Goal: Task Accomplishment & Management: Manage account settings

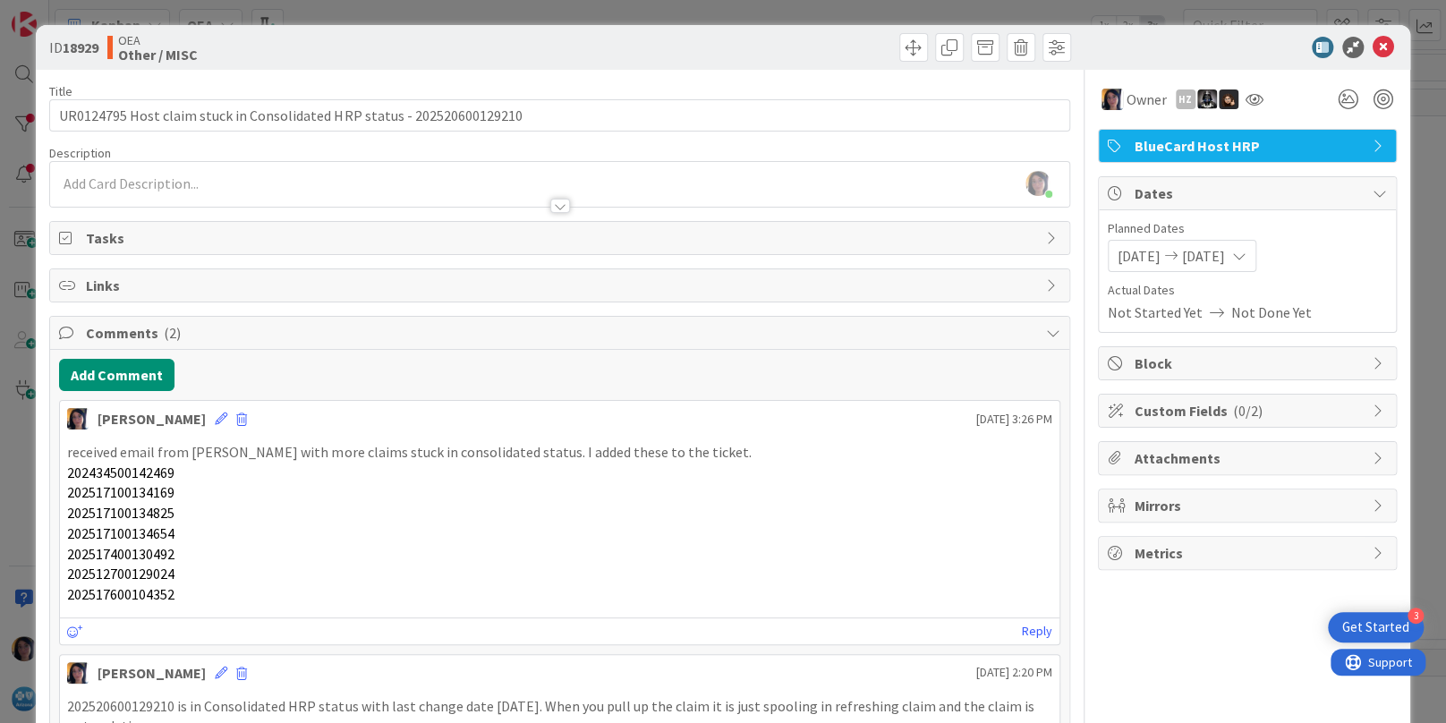
scroll to position [1118, 0]
click at [1372, 46] on icon at bounding box center [1382, 47] width 21 height 21
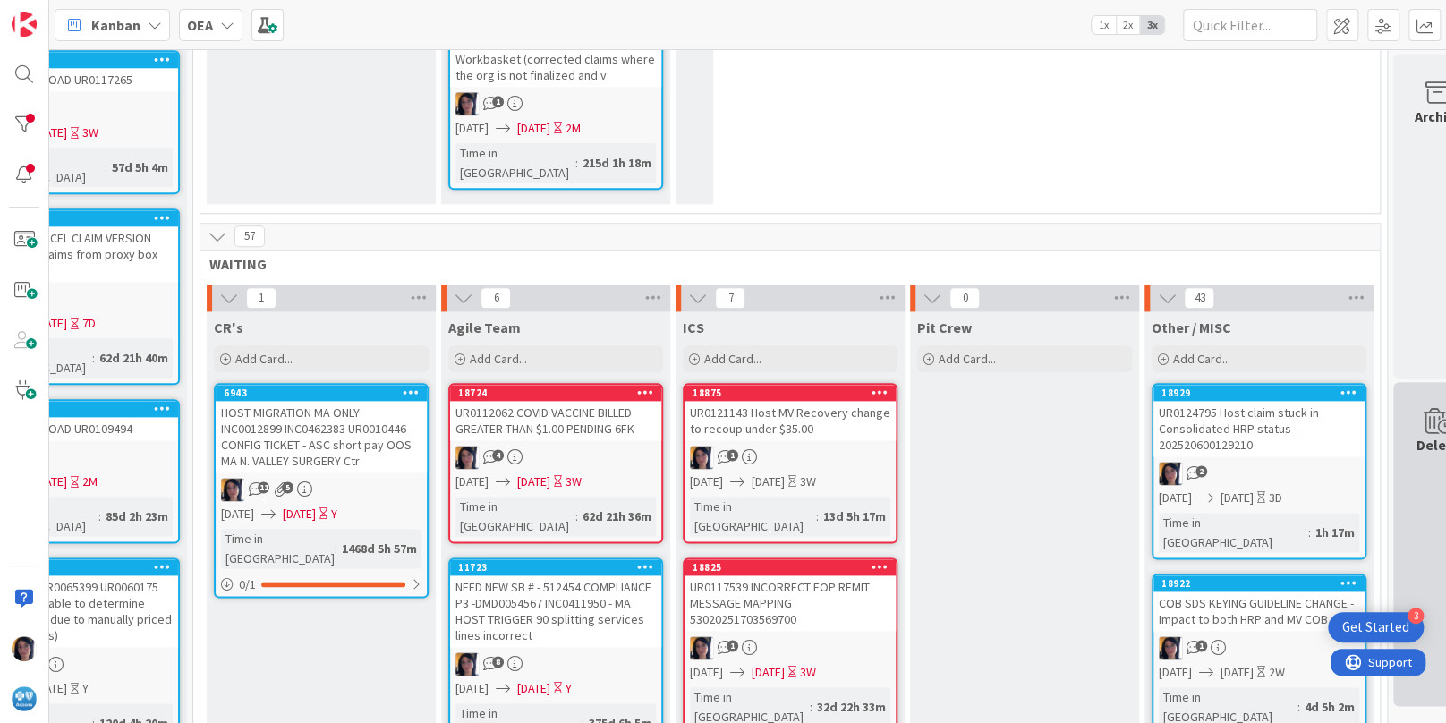
scroll to position [1007, 107]
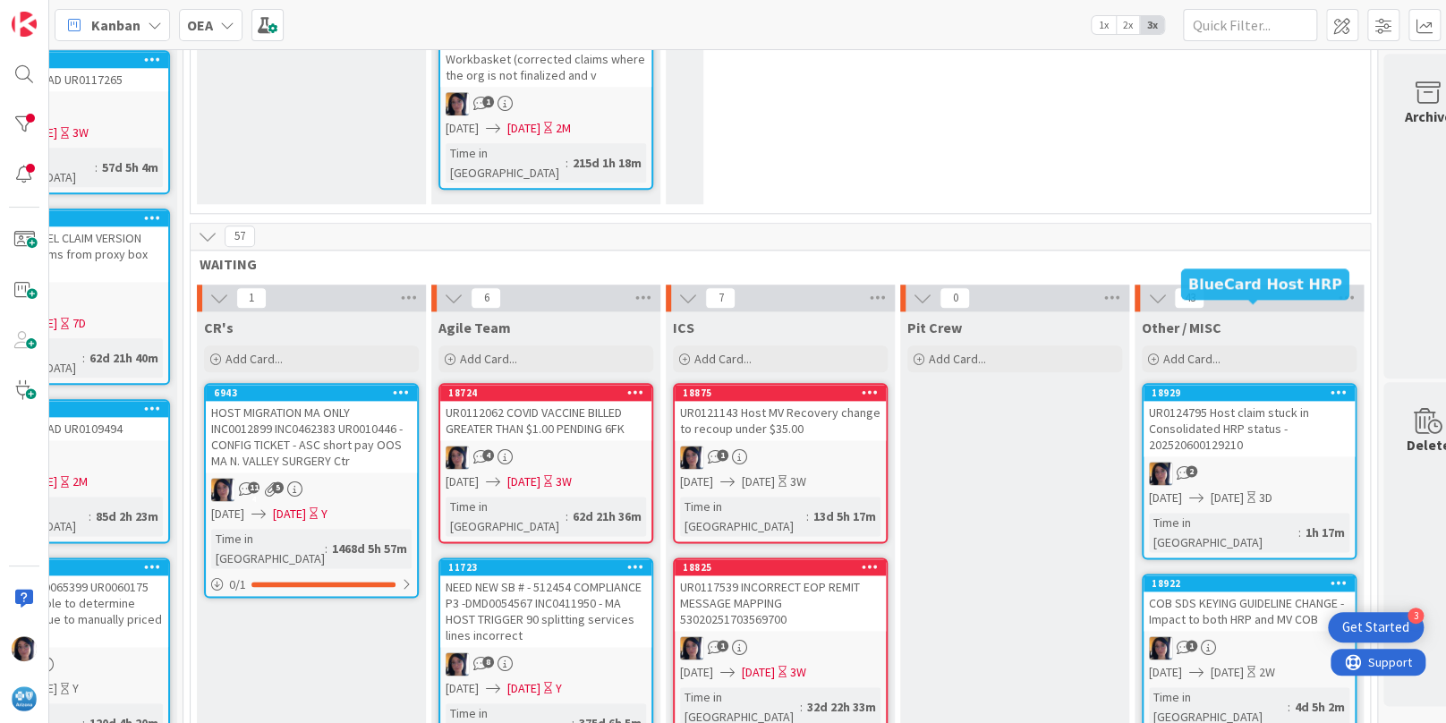
click at [1185, 401] on div "UR0124795 Host claim stuck in Consolidated HRP status - 202520600129210" at bounding box center [1248, 428] width 211 height 55
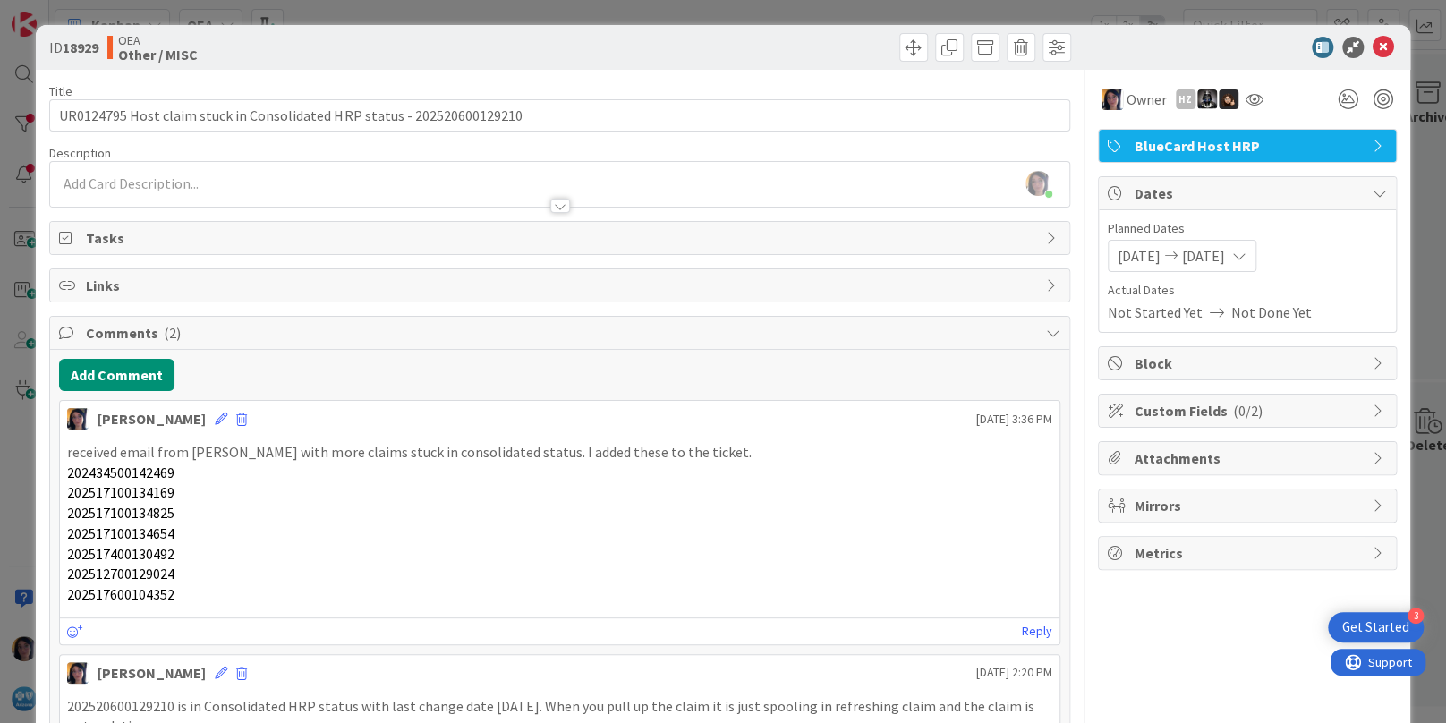
click at [801, 487] on p "202517100134169" at bounding box center [559, 492] width 984 height 21
drag, startPoint x: 1367, startPoint y: 46, endPoint x: 1340, endPoint y: 173, distance: 129.8
click at [1372, 46] on icon at bounding box center [1382, 47] width 21 height 21
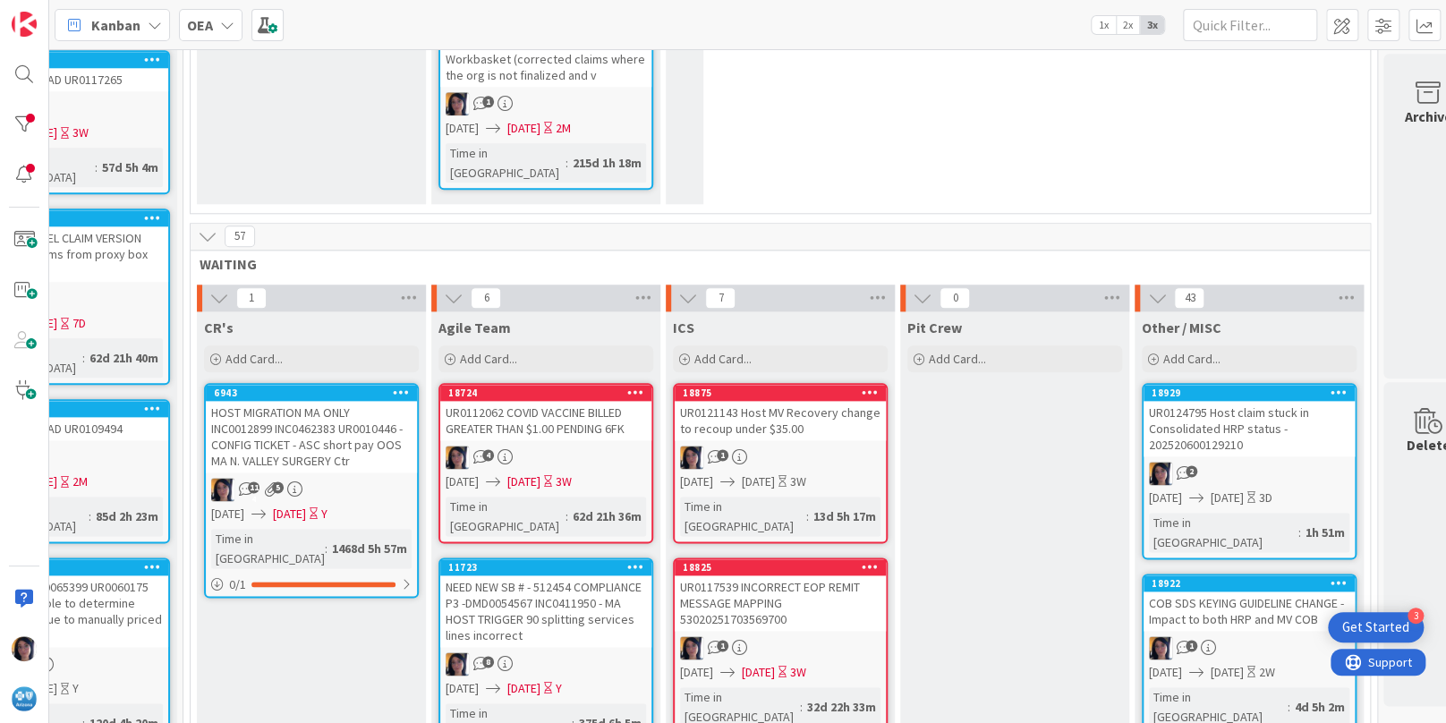
scroll to position [1118, 107]
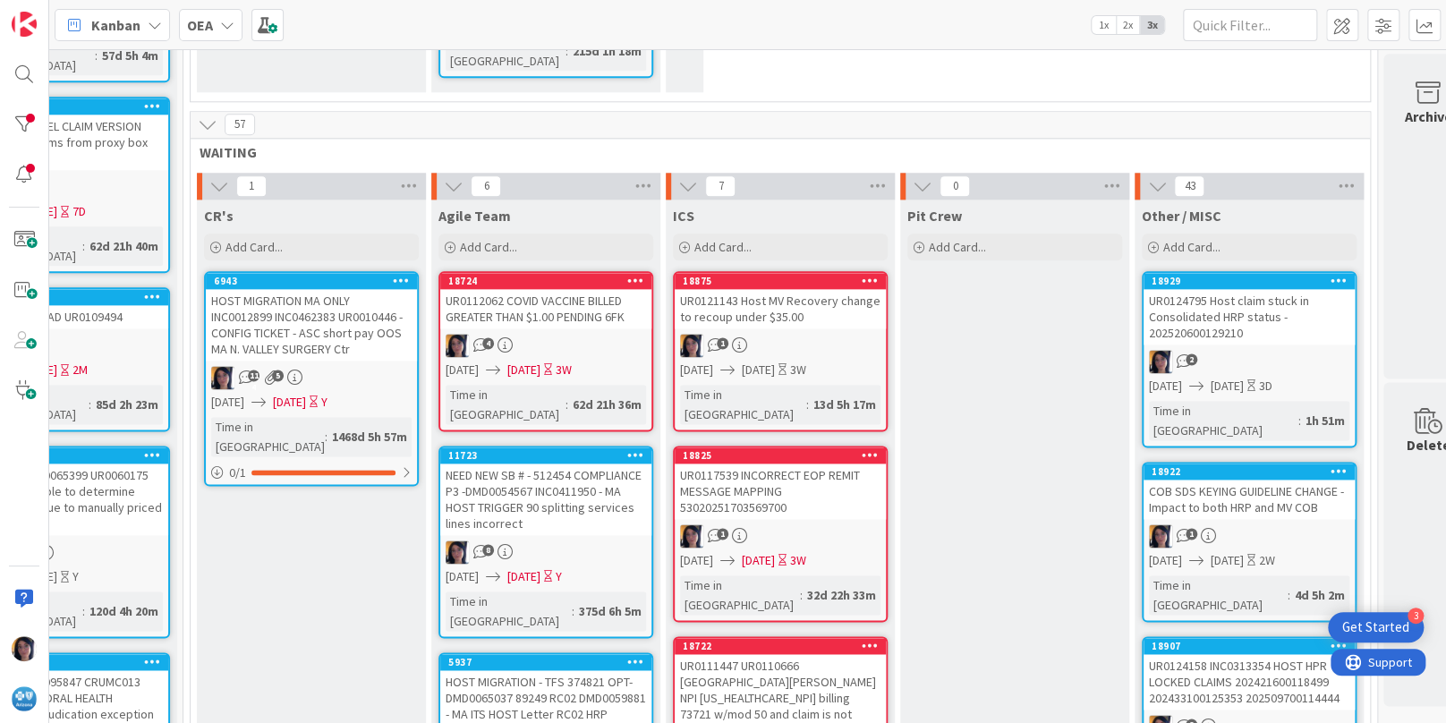
click at [1262, 480] on div "COB SDS KEYING GUIDELINE CHANGE - Impact to both HRP and MV COB" at bounding box center [1248, 499] width 211 height 39
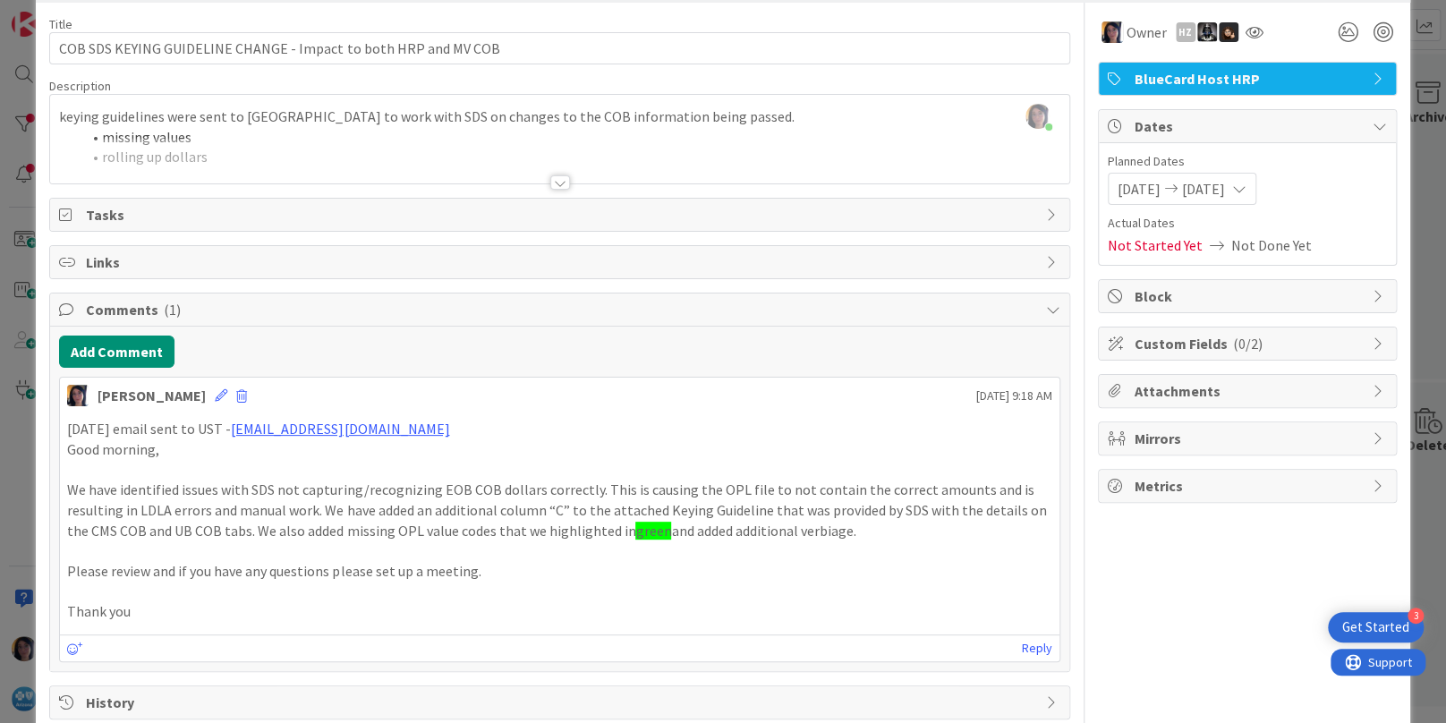
scroll to position [100, 0]
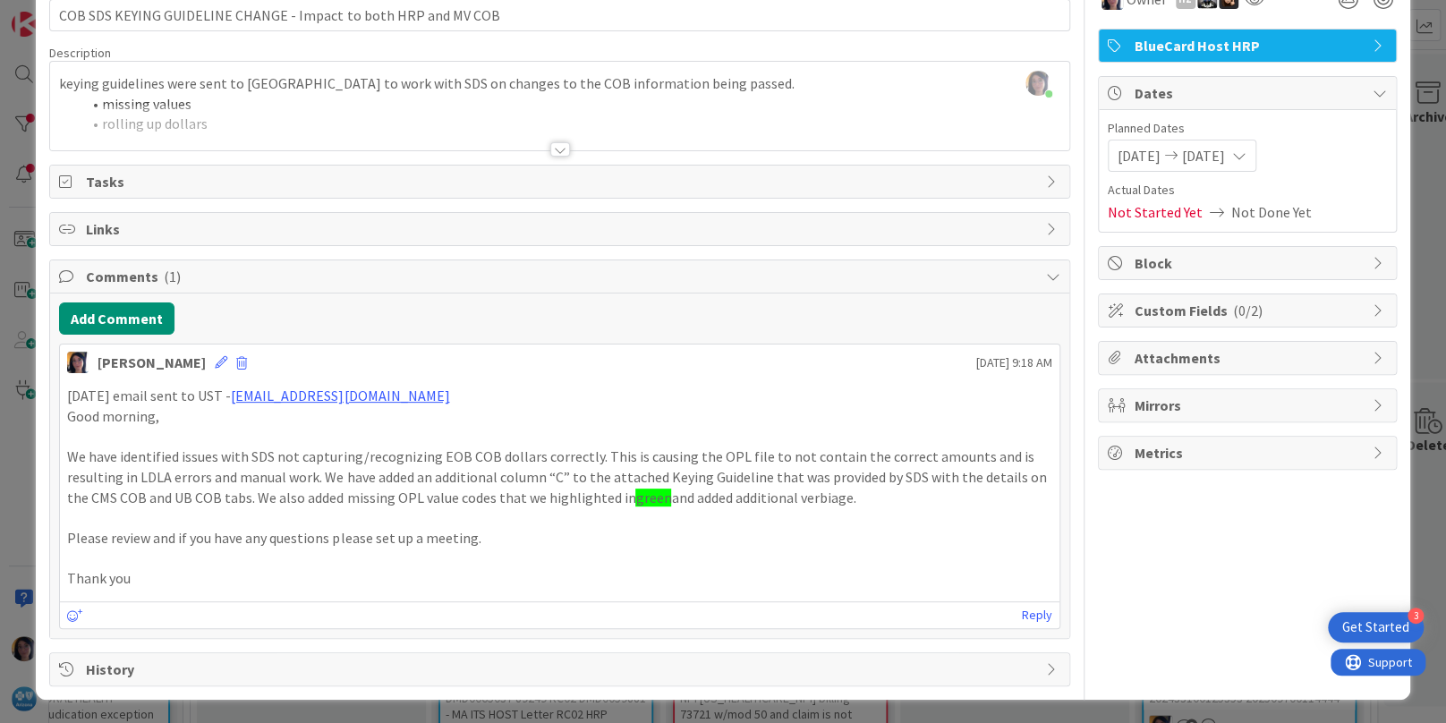
click at [254, 476] on p "We have identified issues with SDS not capturing/recognizing EOB COB dollars co…" at bounding box center [559, 476] width 984 height 61
click at [235, 475] on p "We have identified issues with SDS not capturing/recognizing EOB COB dollars co…" at bounding box center [559, 476] width 984 height 61
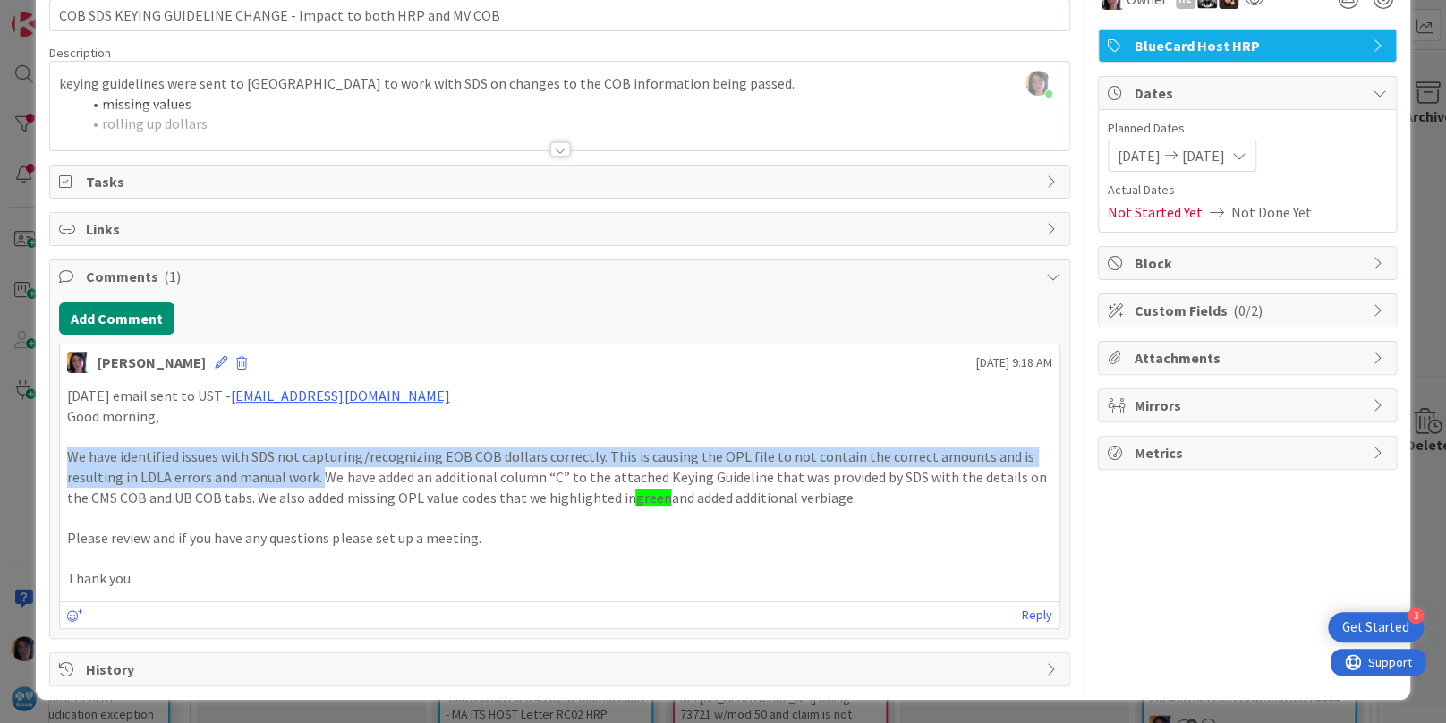
drag, startPoint x: 64, startPoint y: 451, endPoint x: 319, endPoint y: 471, distance: 255.7
click at [319, 471] on div "[DATE] email sent to UST - [EMAIL_ADDRESS][DOMAIN_NAME] Good morning, We have i…" at bounding box center [559, 486] width 998 height 217
copy p "We have identified issues with SDS not capturing/recognizing EOB COB dollars co…"
click at [795, 324] on div "Add Comment" at bounding box center [559, 318] width 1000 height 32
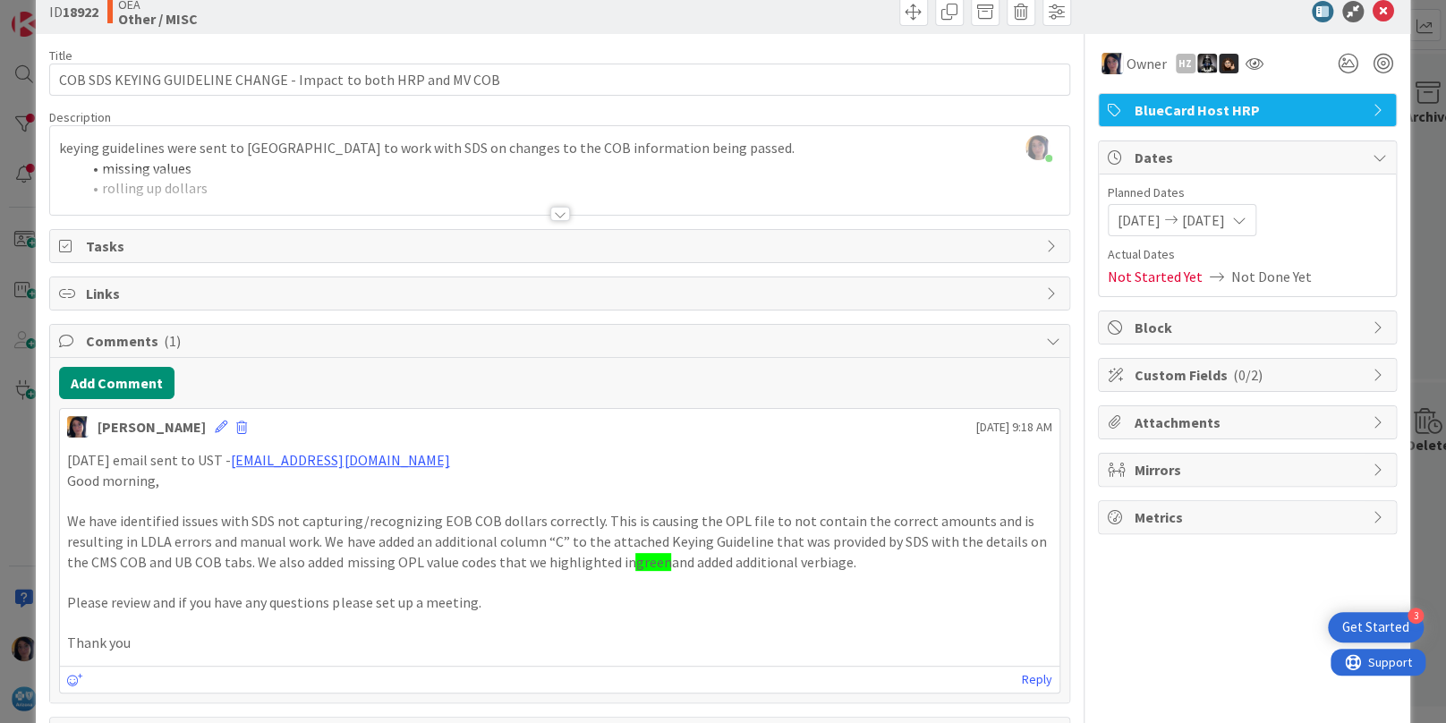
scroll to position [0, 0]
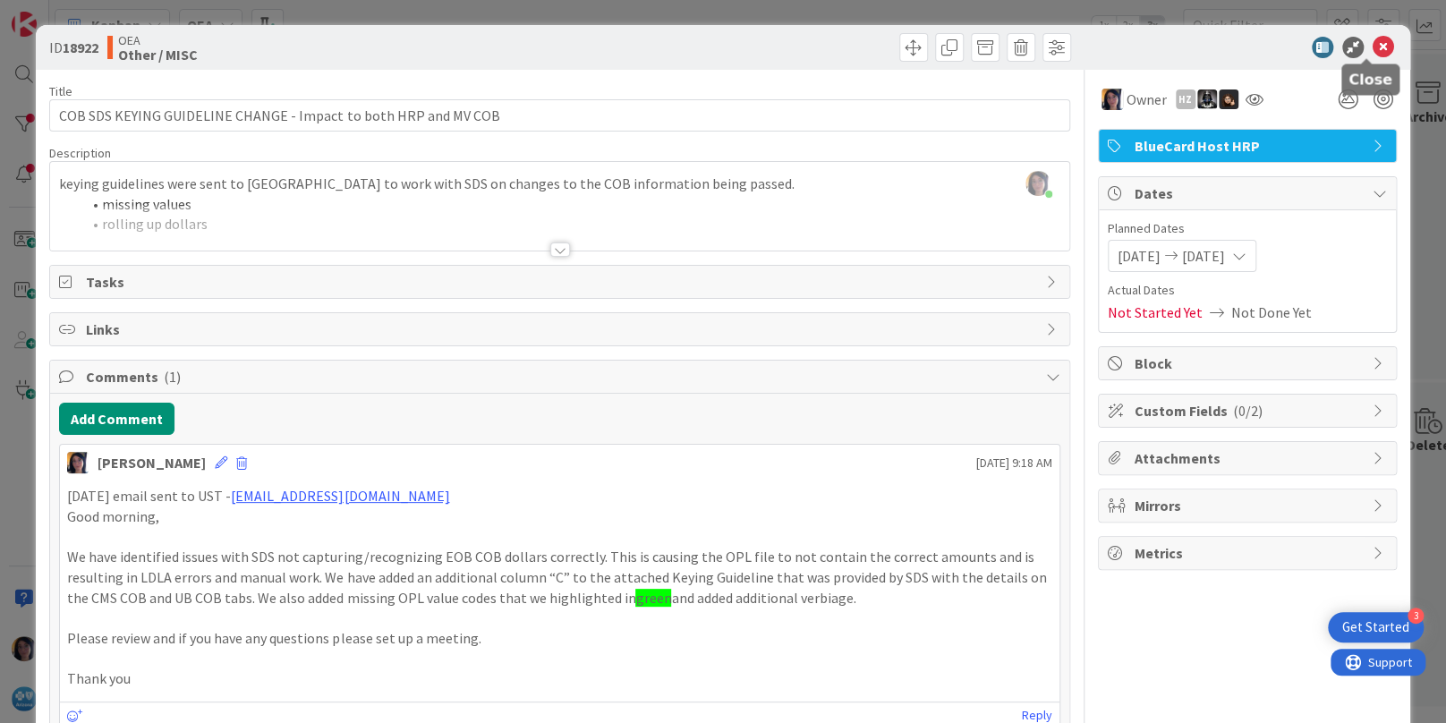
click at [1372, 53] on icon at bounding box center [1382, 47] width 21 height 21
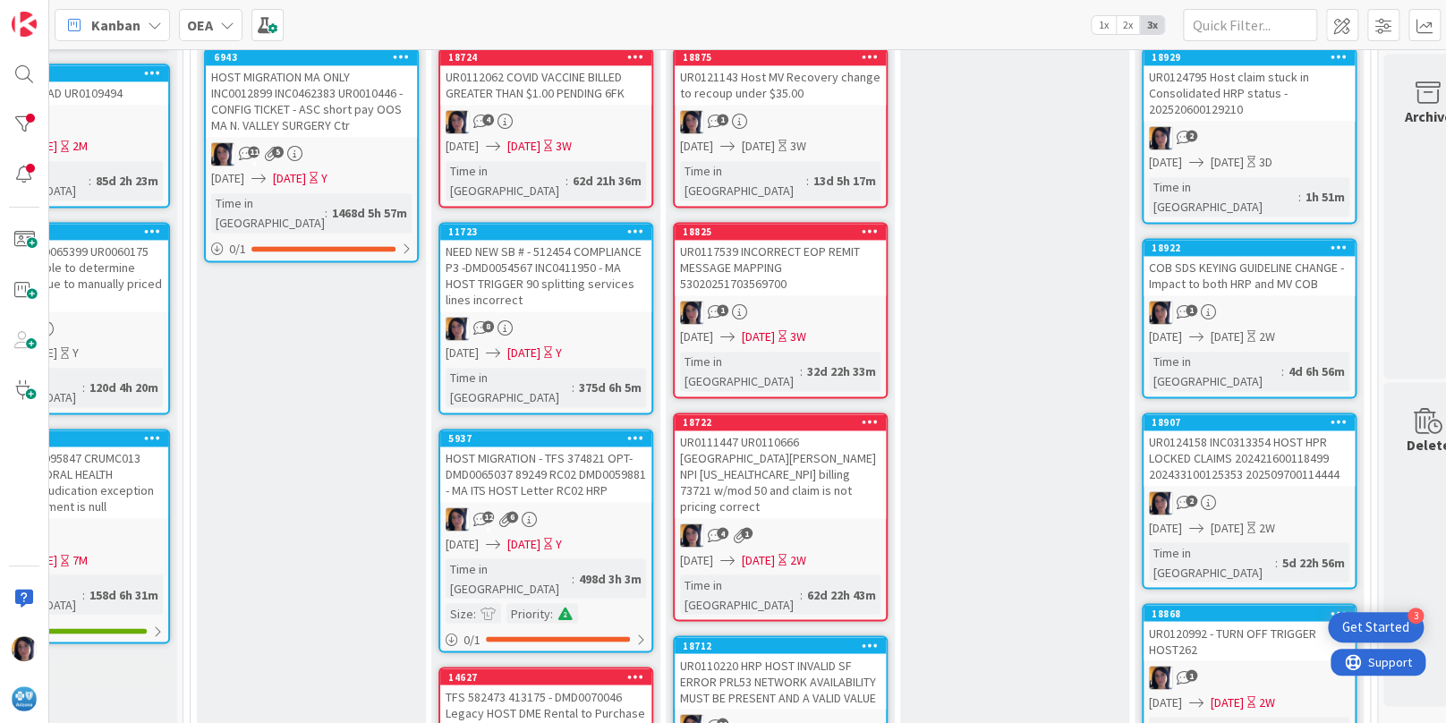
click at [1245, 430] on div "UR0124158 INC0313354 HOST HPR LOCKED CLAIMS 202421600118499 202433100125353 202…" at bounding box center [1248, 457] width 211 height 55
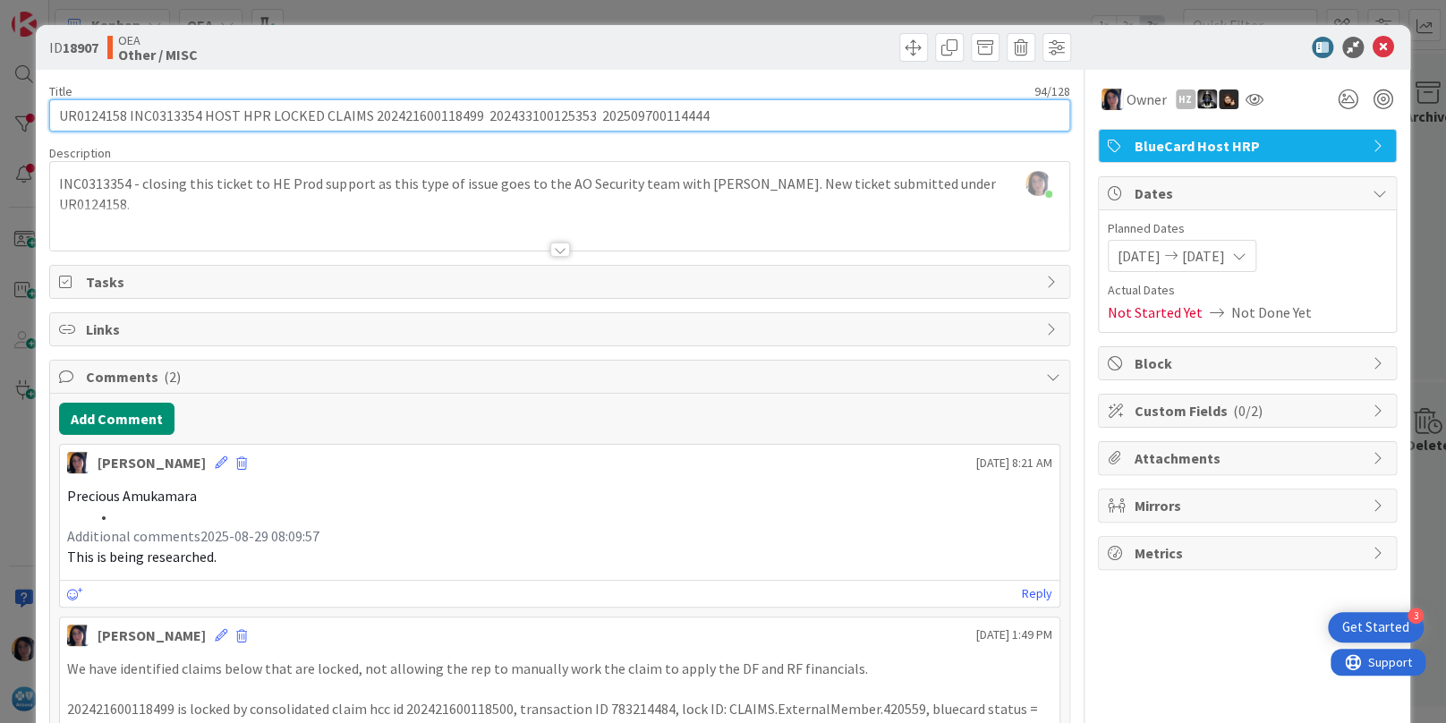
click at [97, 116] on input "UR0124158 INC0313354 HOST HPR LOCKED CLAIMS 202421600118499 202433100125353 202…" at bounding box center [559, 115] width 1020 height 32
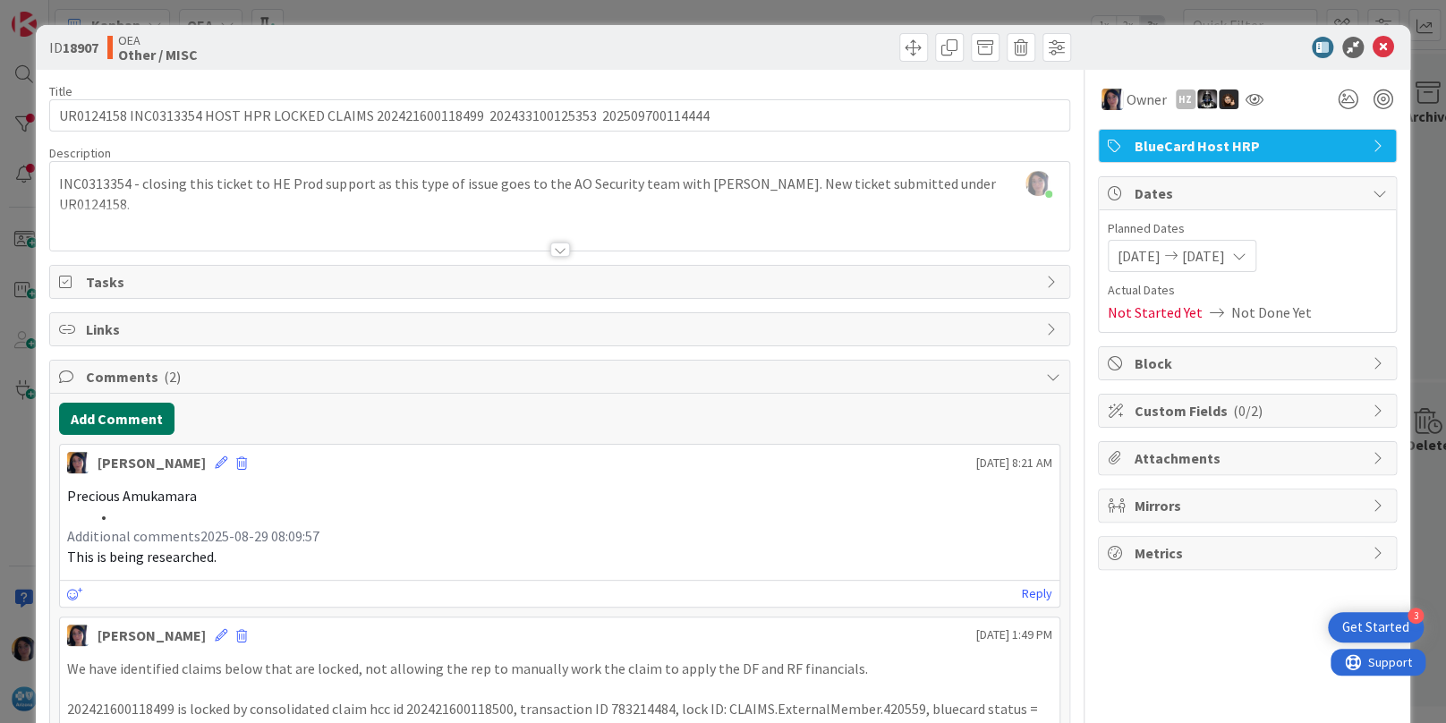
click at [123, 425] on button "Add Comment" at bounding box center [116, 419] width 115 height 32
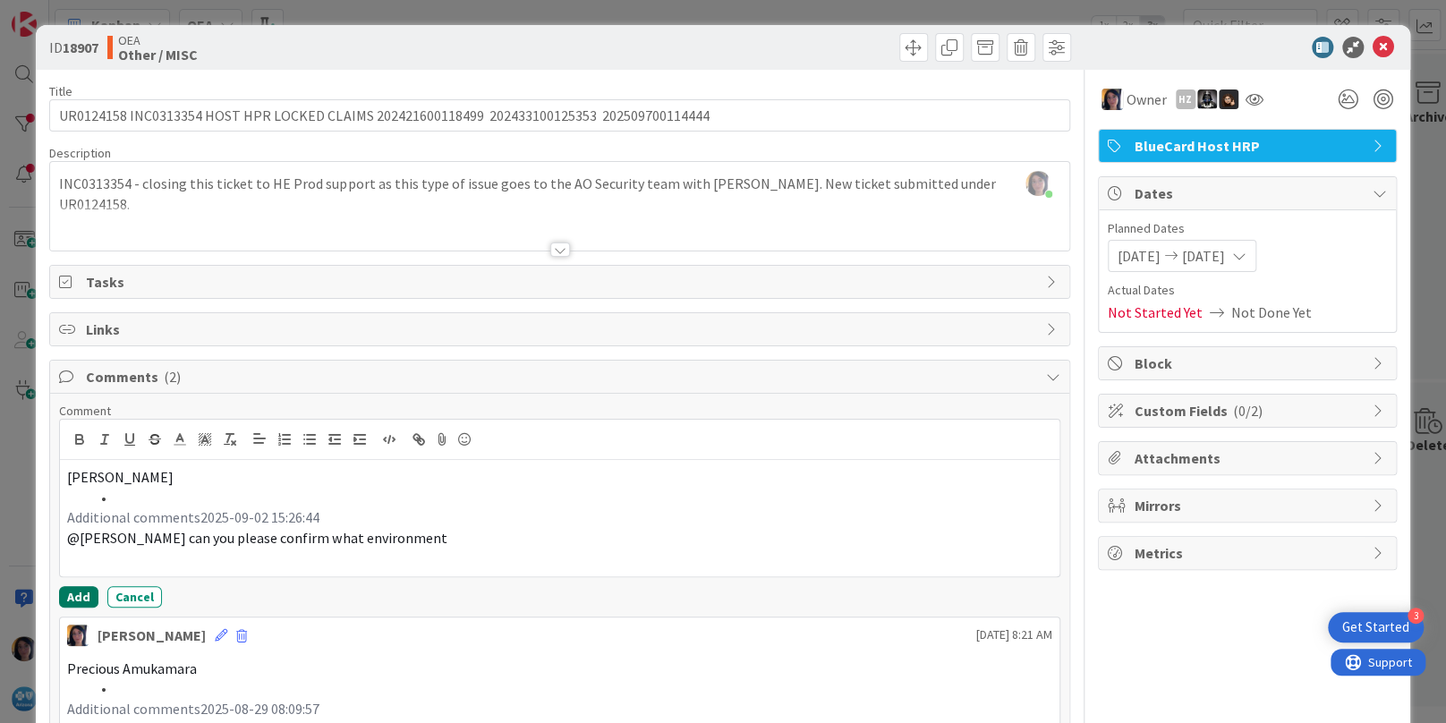
click at [73, 596] on button "Add" at bounding box center [78, 596] width 39 height 21
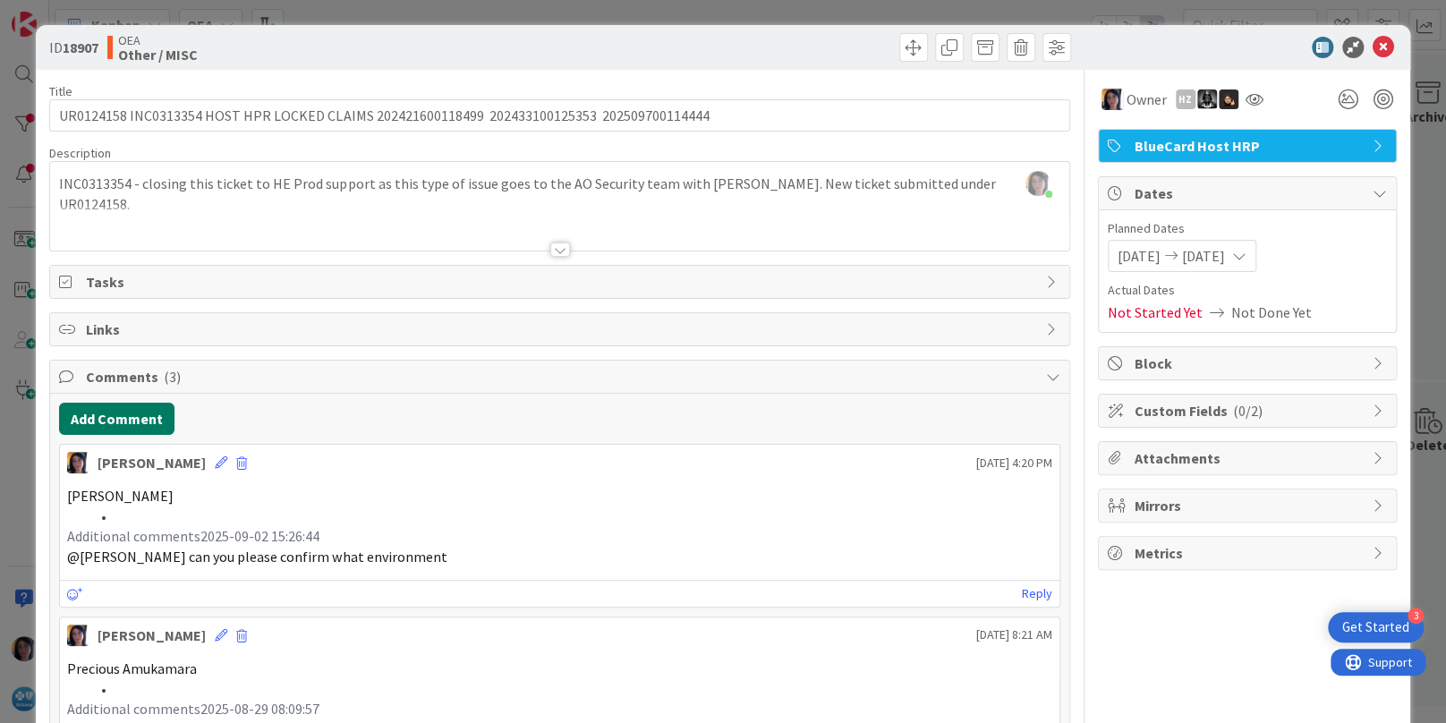
click at [122, 407] on button "Add Comment" at bounding box center [116, 419] width 115 height 32
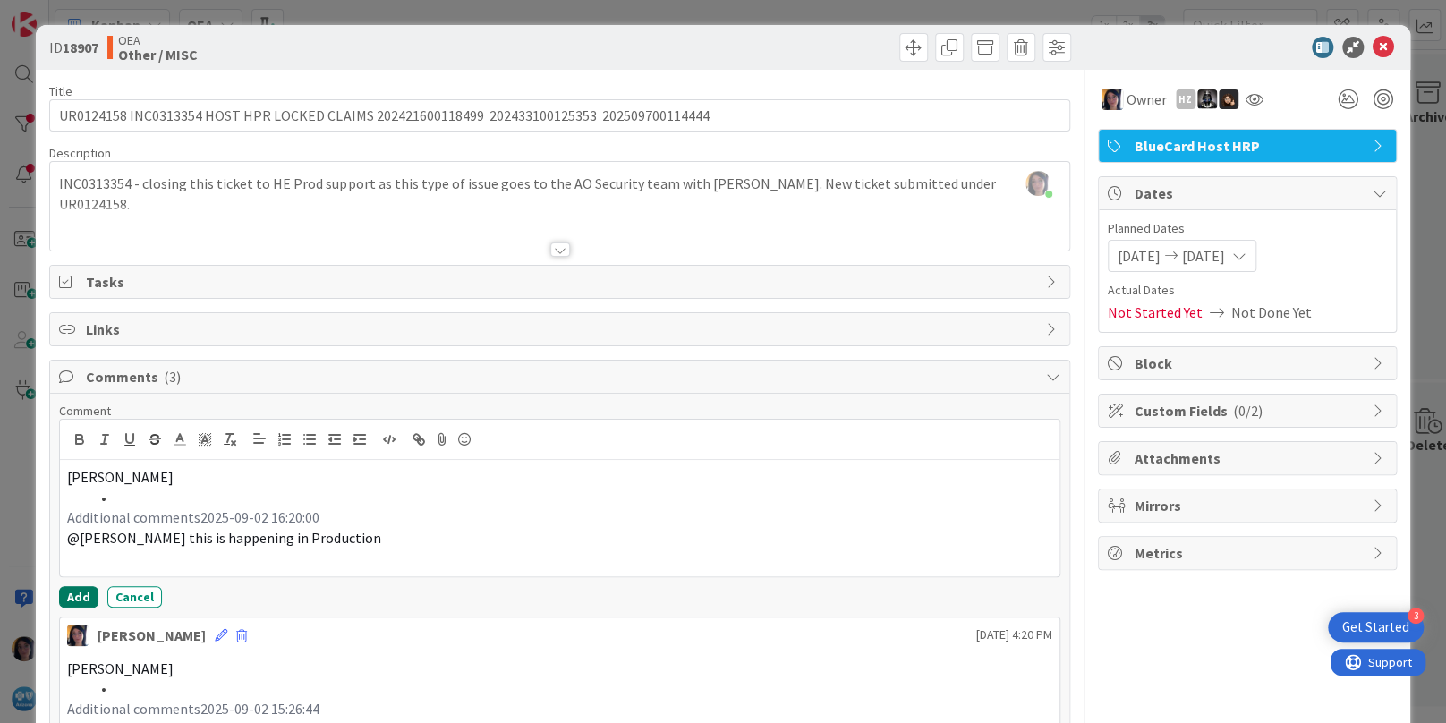
click at [79, 594] on button "Add" at bounding box center [78, 596] width 39 height 21
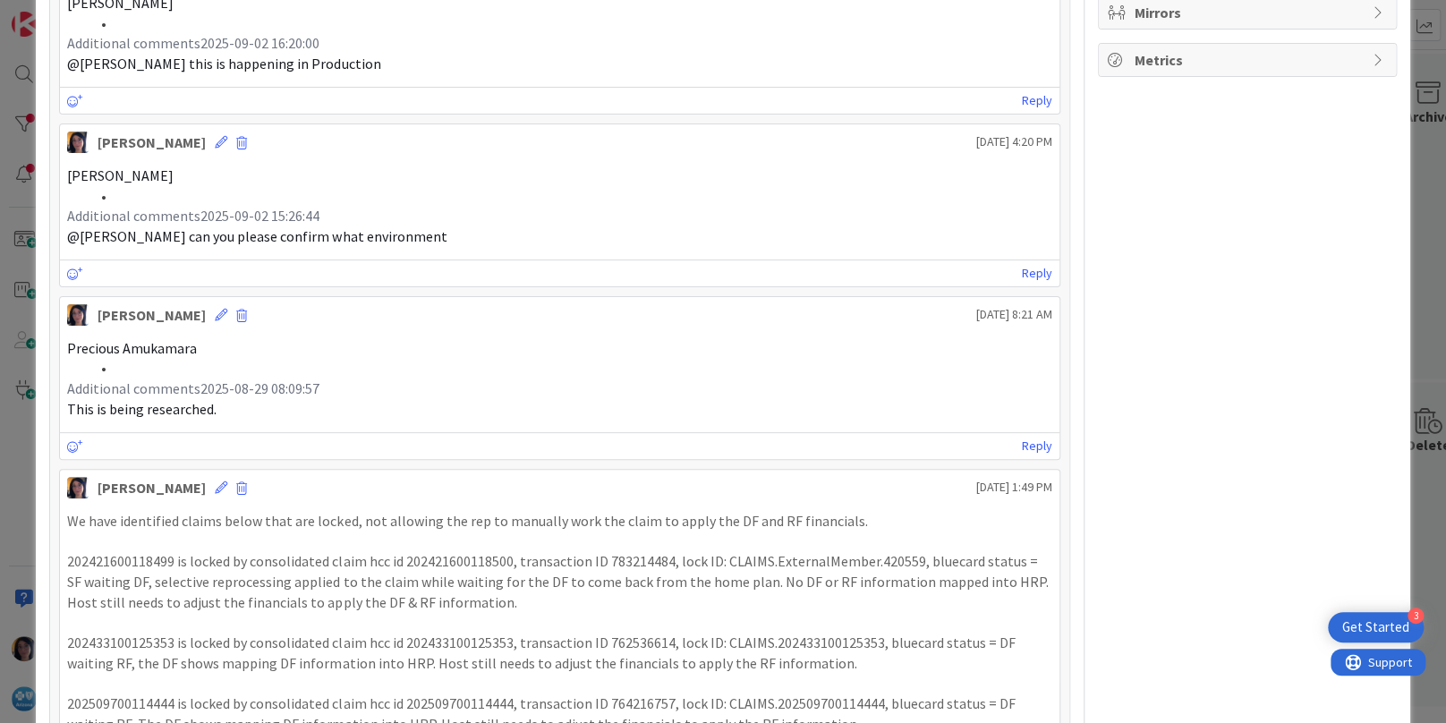
scroll to position [671, 0]
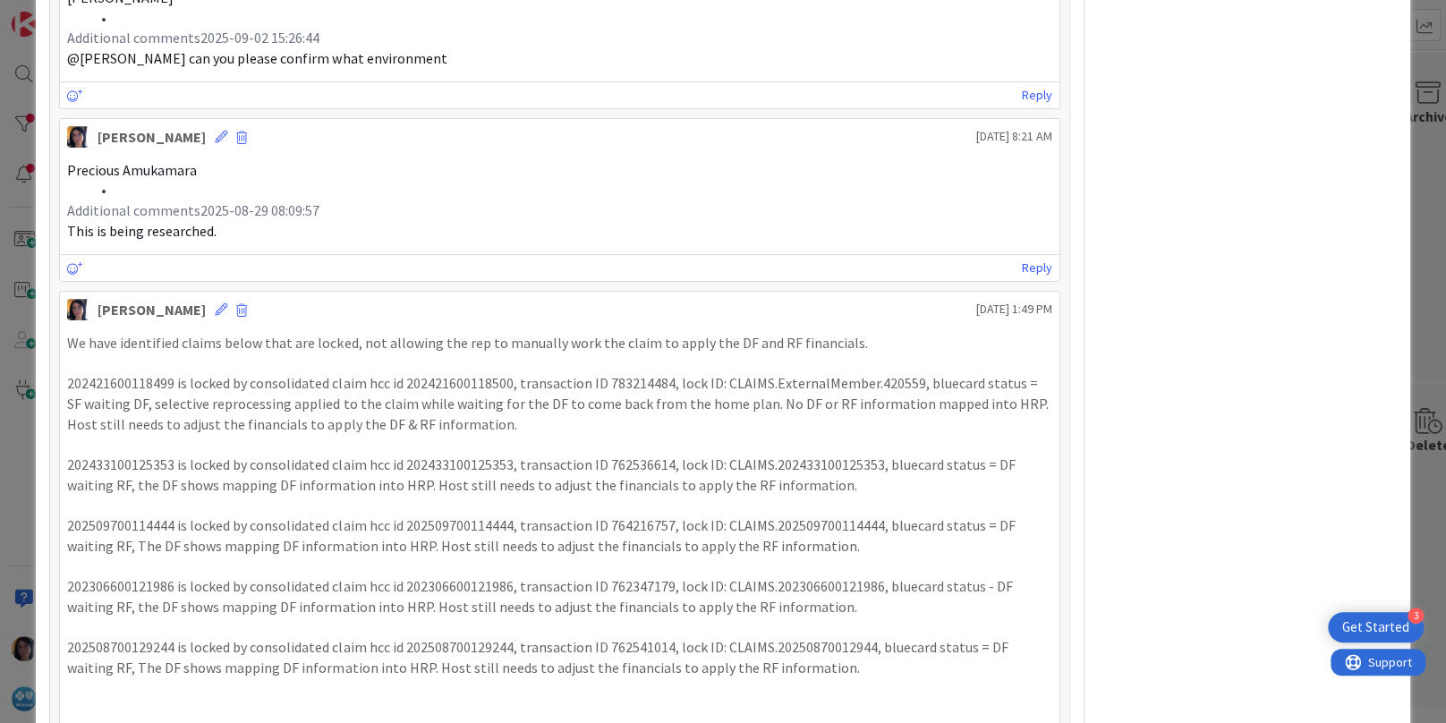
click at [122, 384] on p "202421600118499 is locked by consolidated claim hcc id 202421600118500, transac…" at bounding box center [559, 403] width 984 height 61
copy p "202421600118499"
click at [1286, 166] on div "Owner HZ BlueCard Host HRP Dates Planned Dates [DATE] [DATE] Actual Dates Not S…" at bounding box center [1247, 138] width 299 height 1478
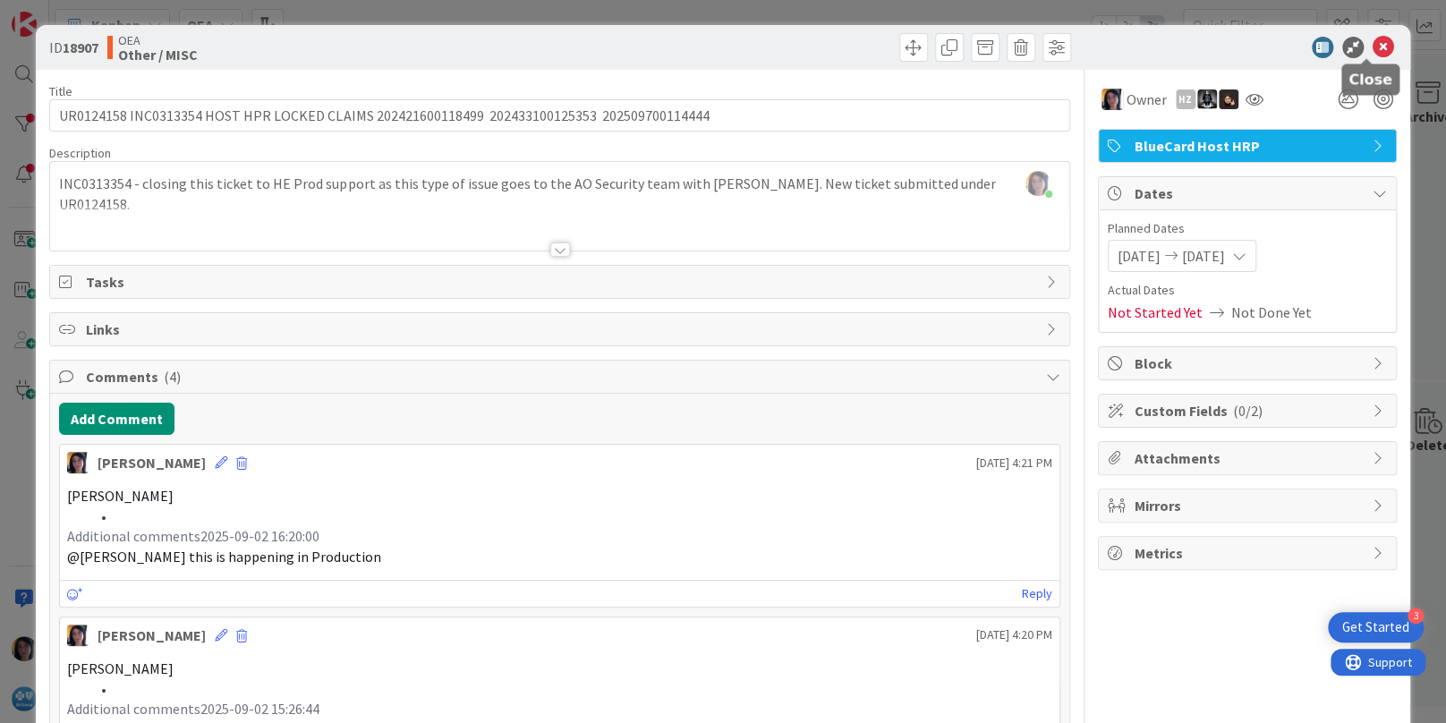
drag, startPoint x: 1360, startPoint y: 46, endPoint x: 1427, endPoint y: 157, distance: 130.4
click at [1372, 46] on icon at bounding box center [1382, 47] width 21 height 21
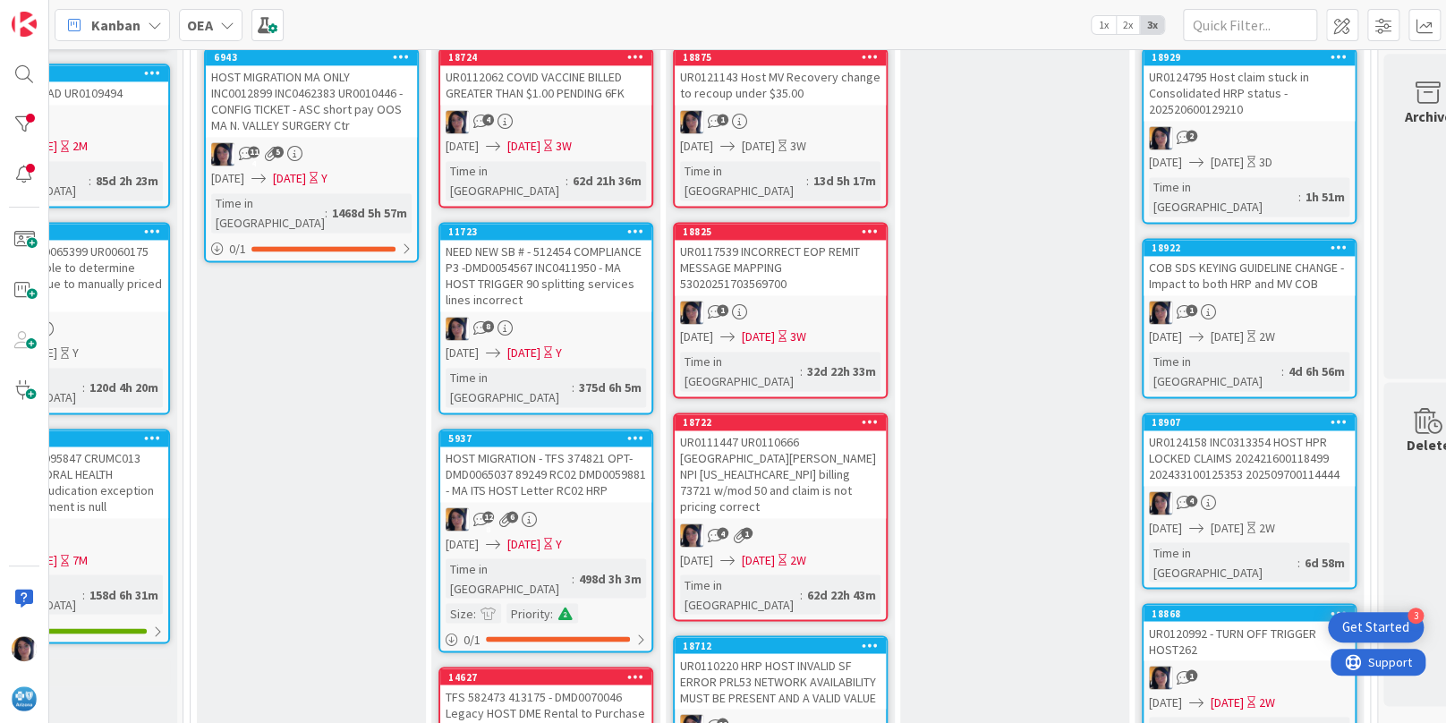
click at [1261, 621] on div "UR0120992 - TURN OFF TRIGGER HOST262" at bounding box center [1248, 640] width 211 height 39
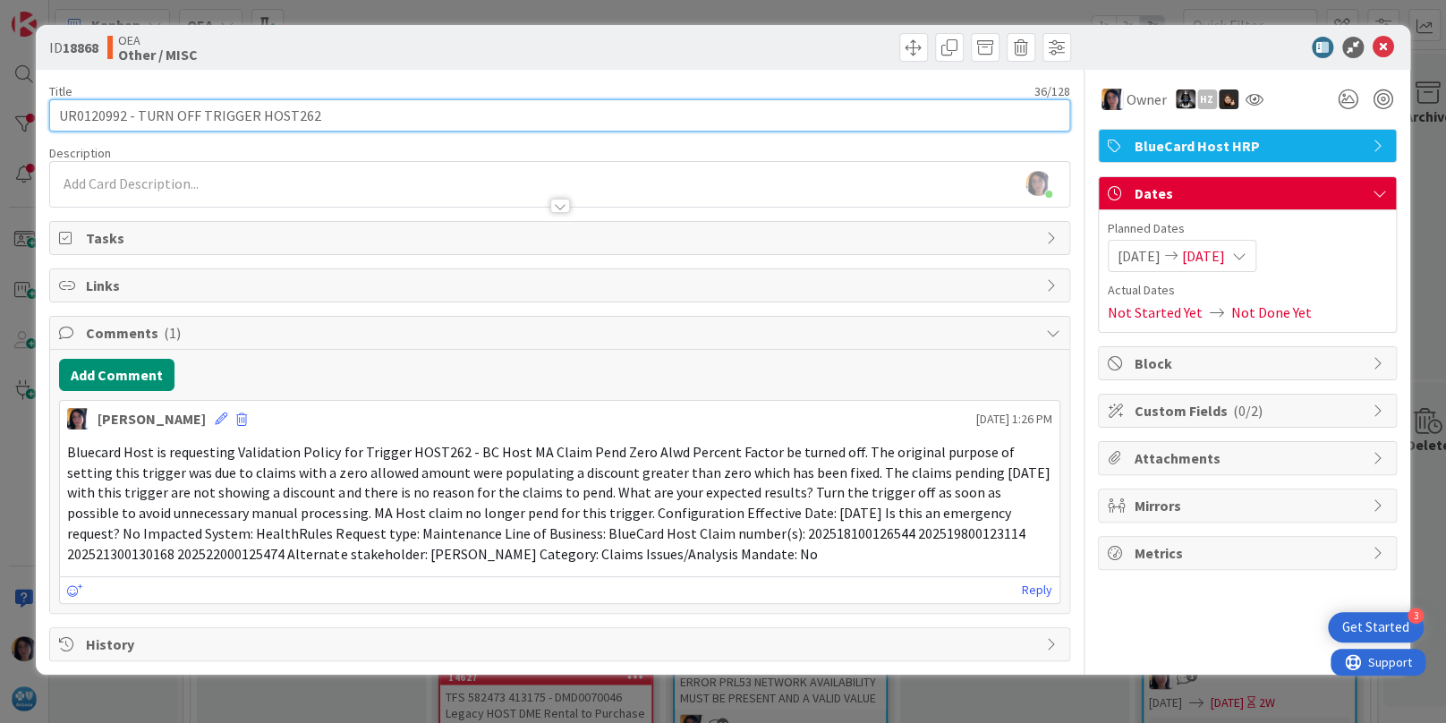
click at [92, 110] on input "UR0120992 - TURN OFF TRIGGER HOST262" at bounding box center [559, 115] width 1020 height 32
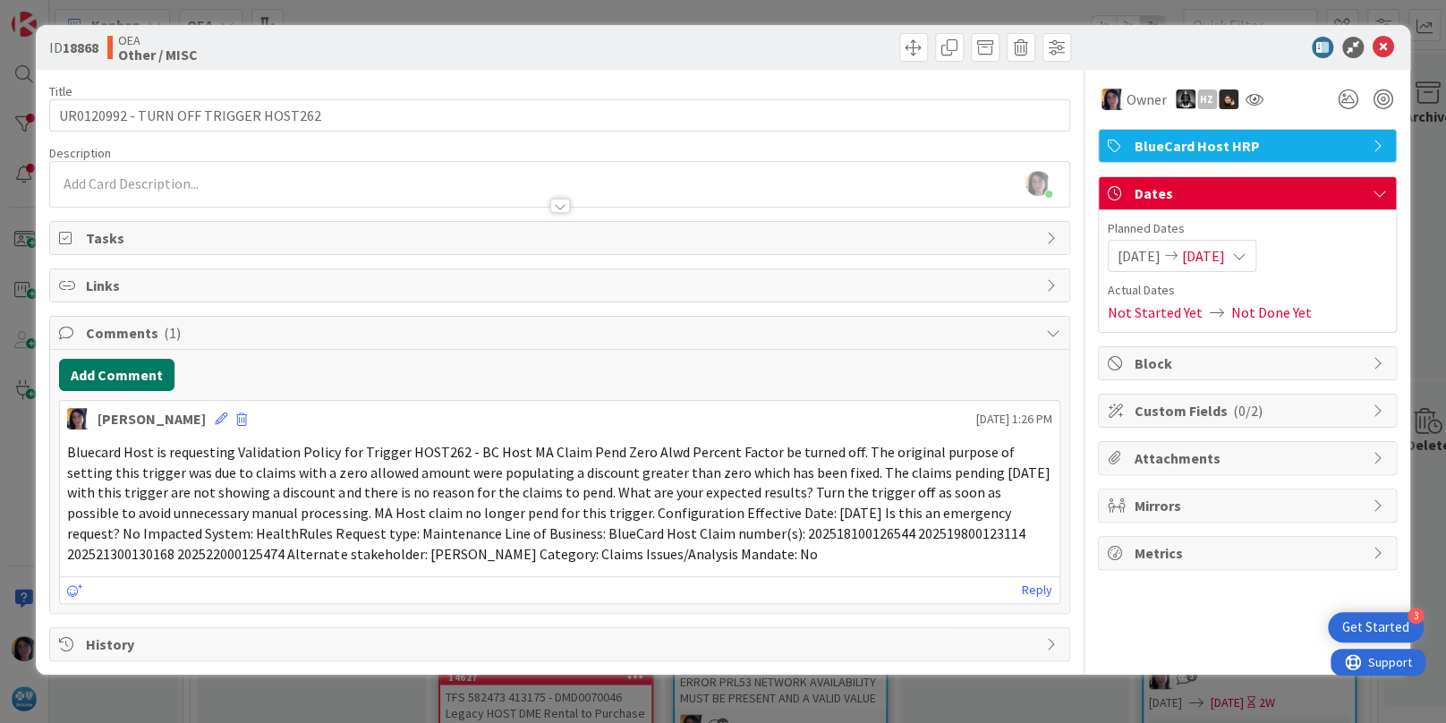
click at [111, 359] on button "Add Comment" at bounding box center [116, 375] width 115 height 32
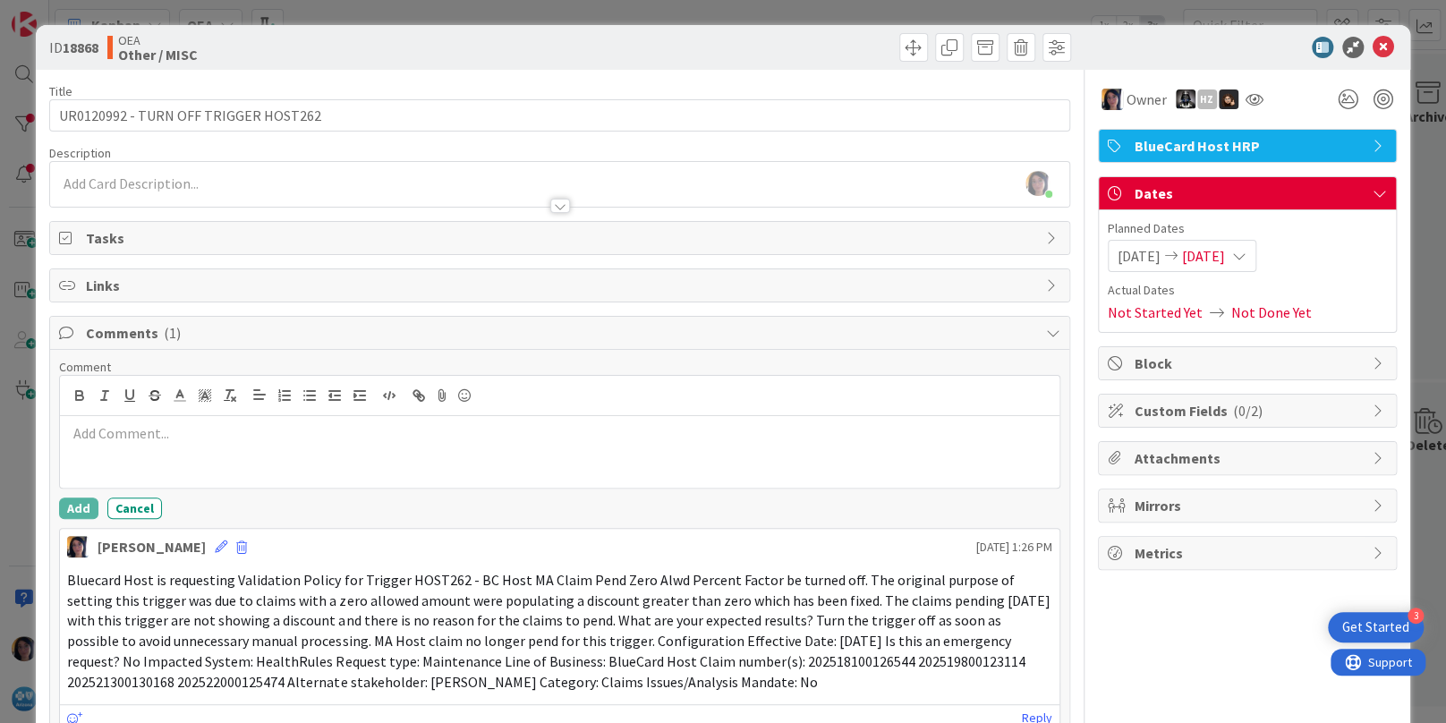
click at [108, 423] on p at bounding box center [559, 433] width 984 height 21
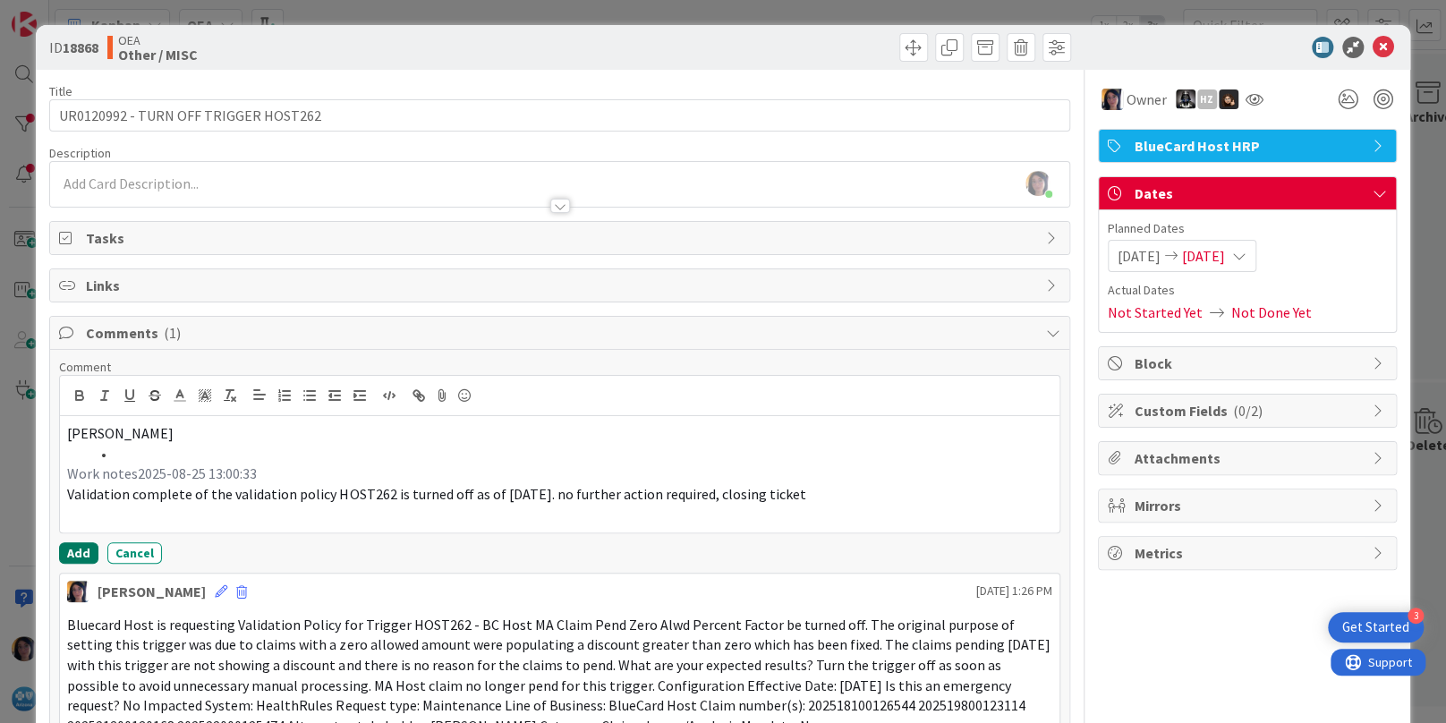
click at [84, 555] on button "Add" at bounding box center [78, 552] width 39 height 21
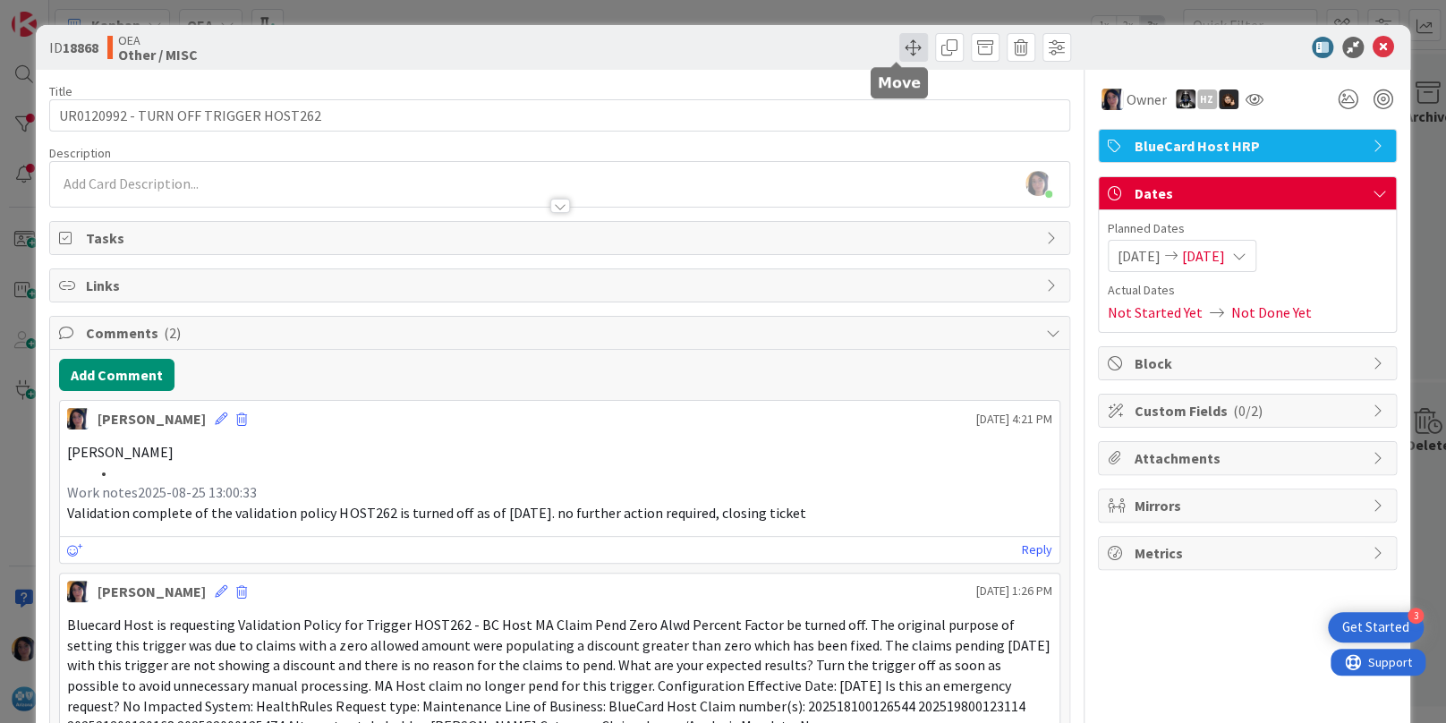
click at [899, 48] on span at bounding box center [913, 47] width 29 height 29
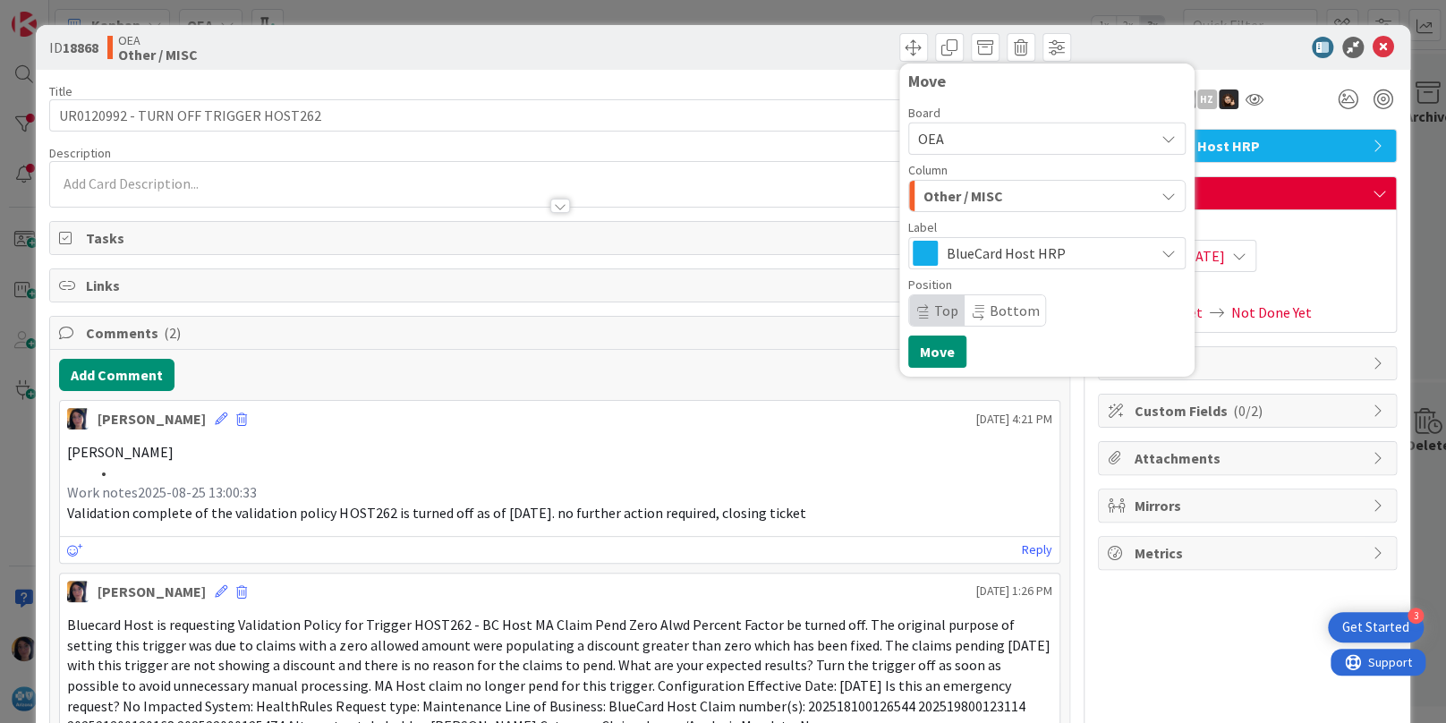
click at [939, 199] on span "Other / MISC" at bounding box center [963, 195] width 80 height 23
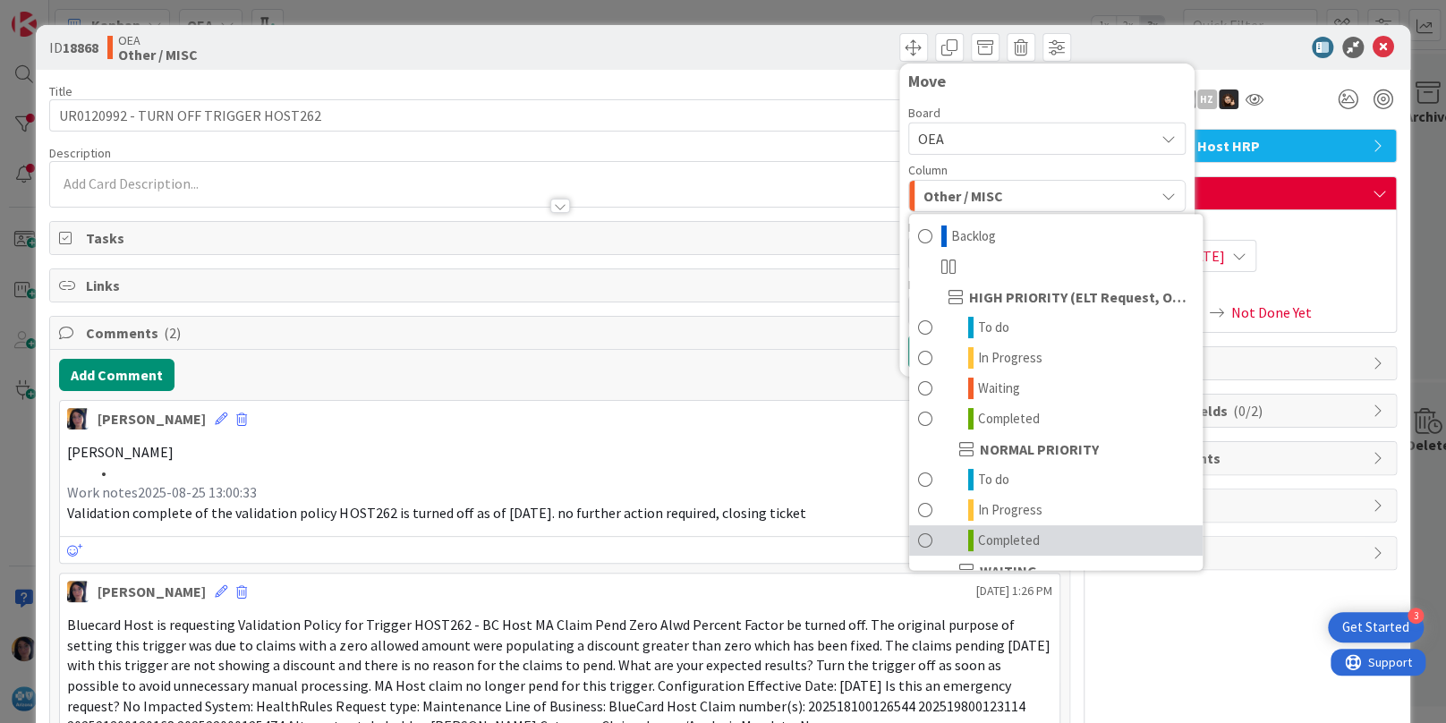
click at [993, 536] on span "Completed" at bounding box center [1009, 540] width 62 height 21
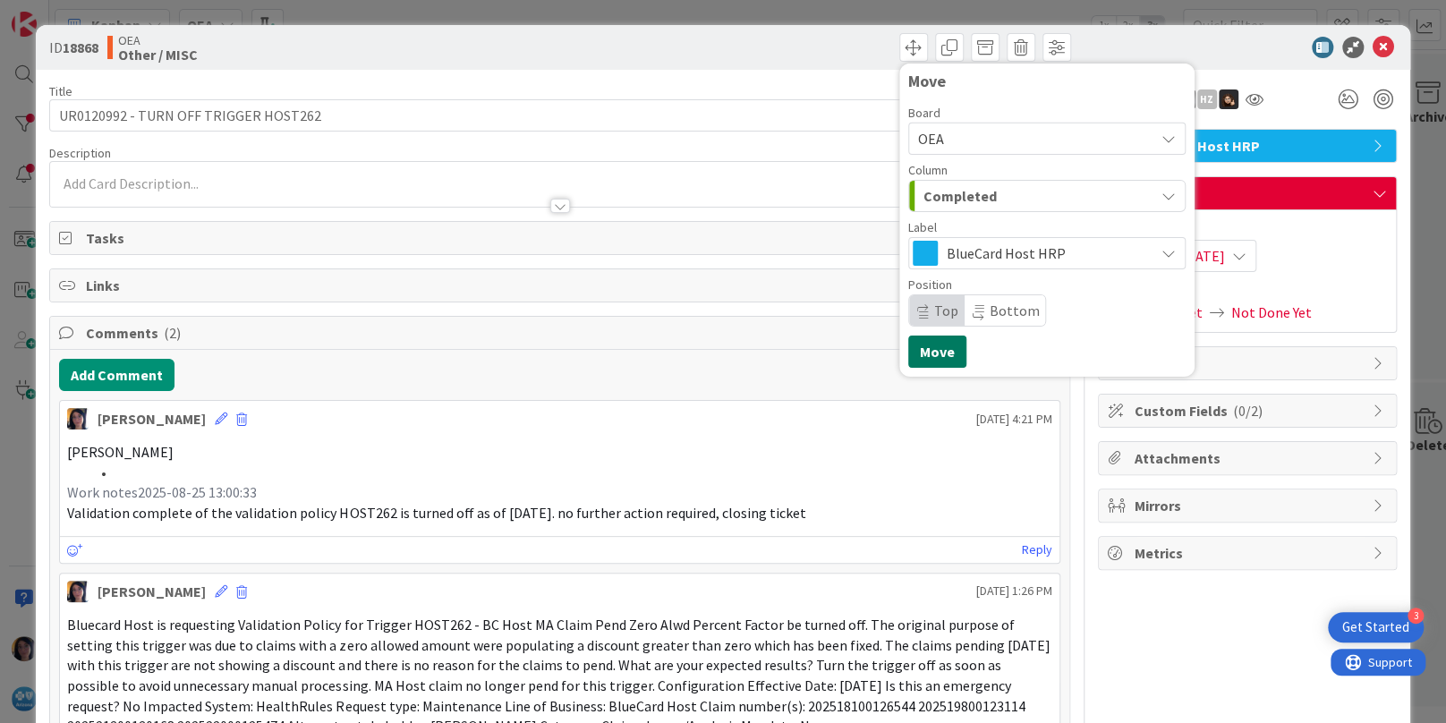
click at [920, 351] on button "Move" at bounding box center [937, 352] width 58 height 32
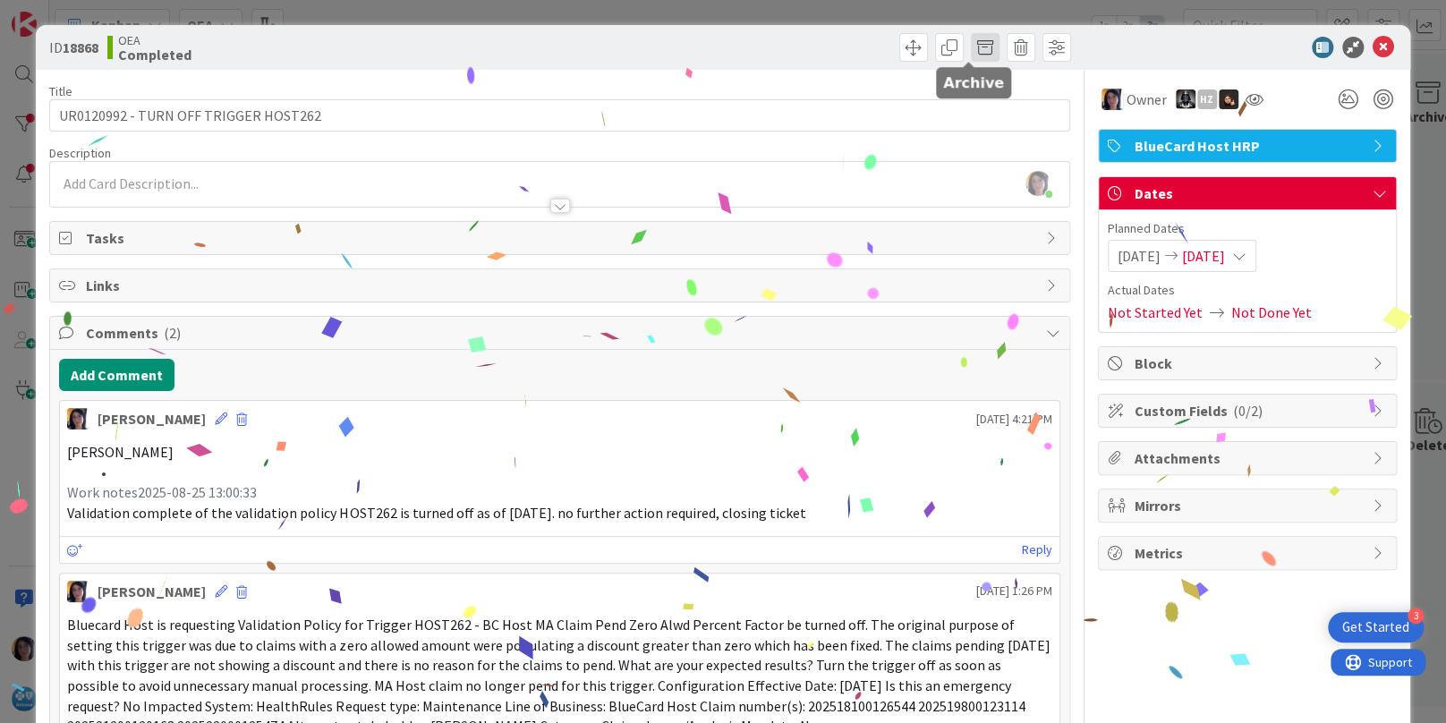
click at [971, 47] on span at bounding box center [985, 47] width 29 height 29
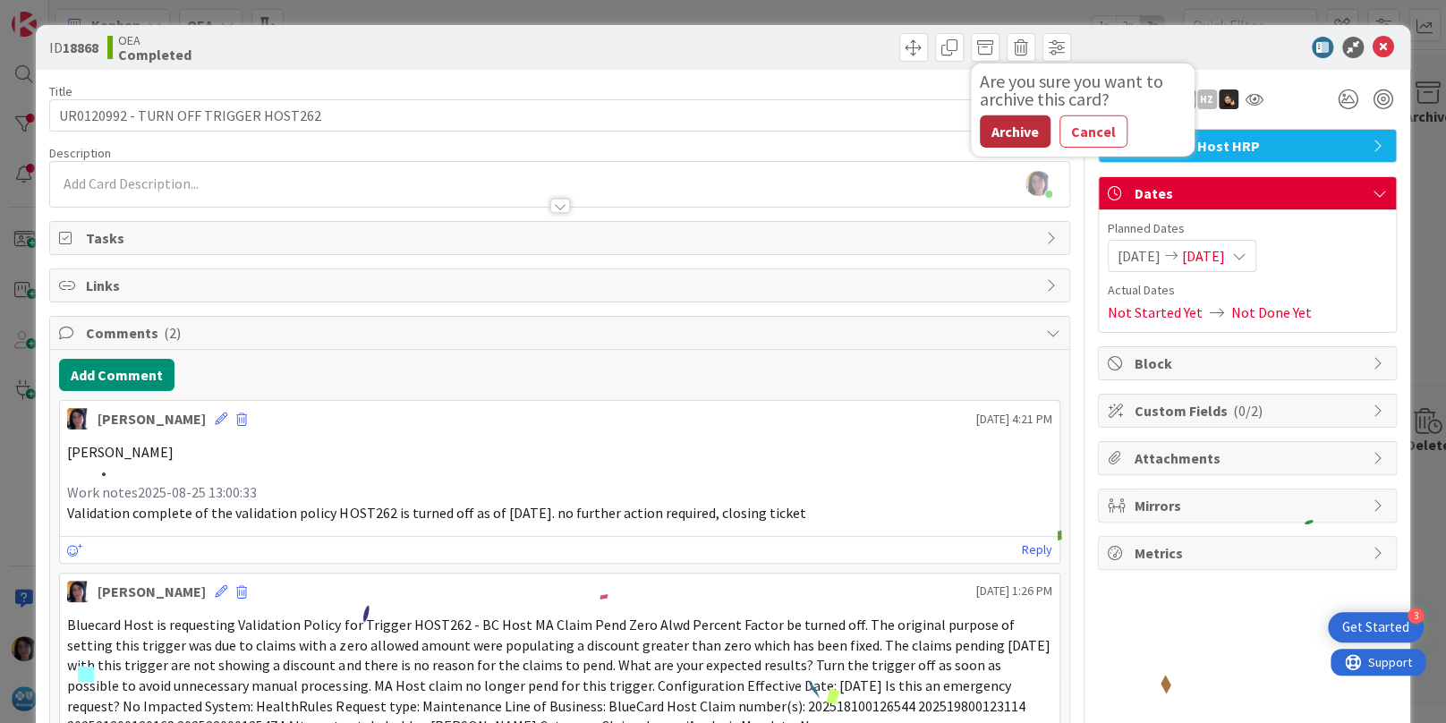
click at [987, 136] on button "Archive" at bounding box center [1015, 131] width 71 height 32
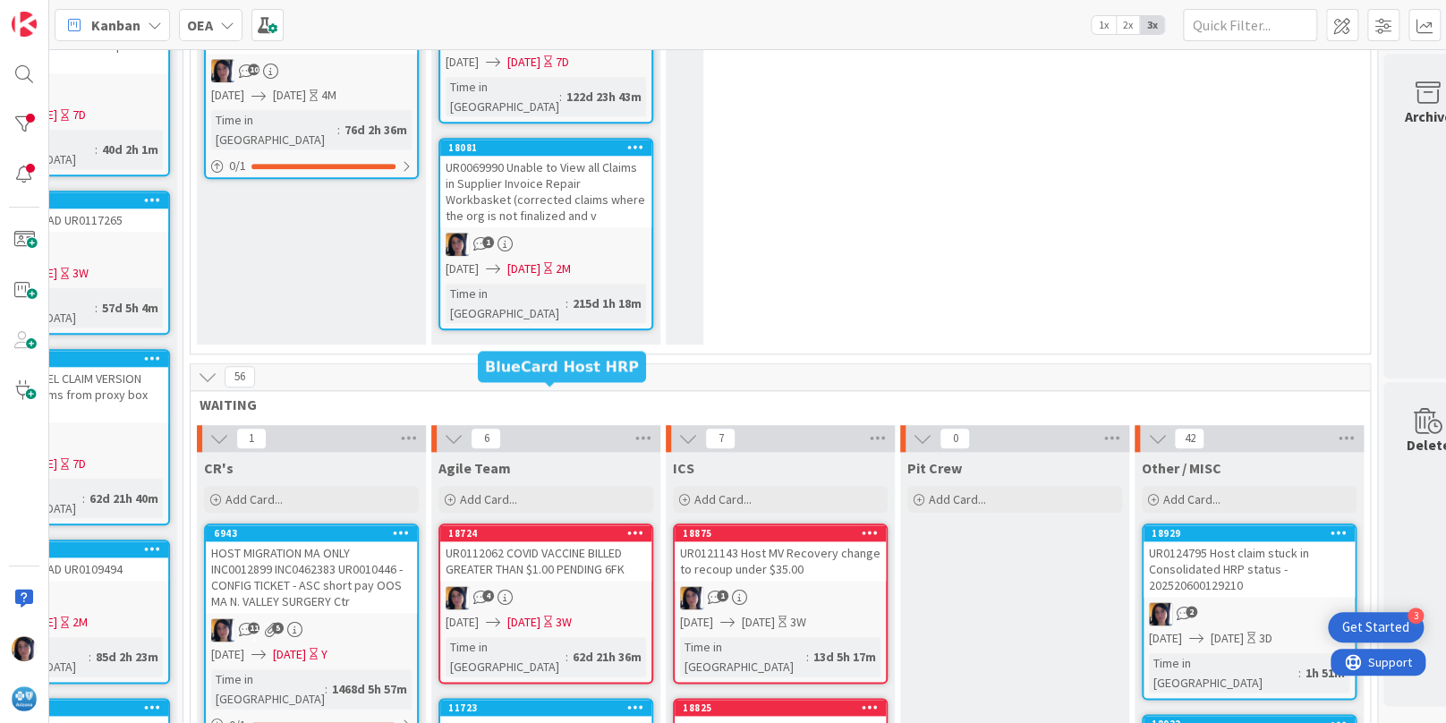
scroll to position [559, 107]
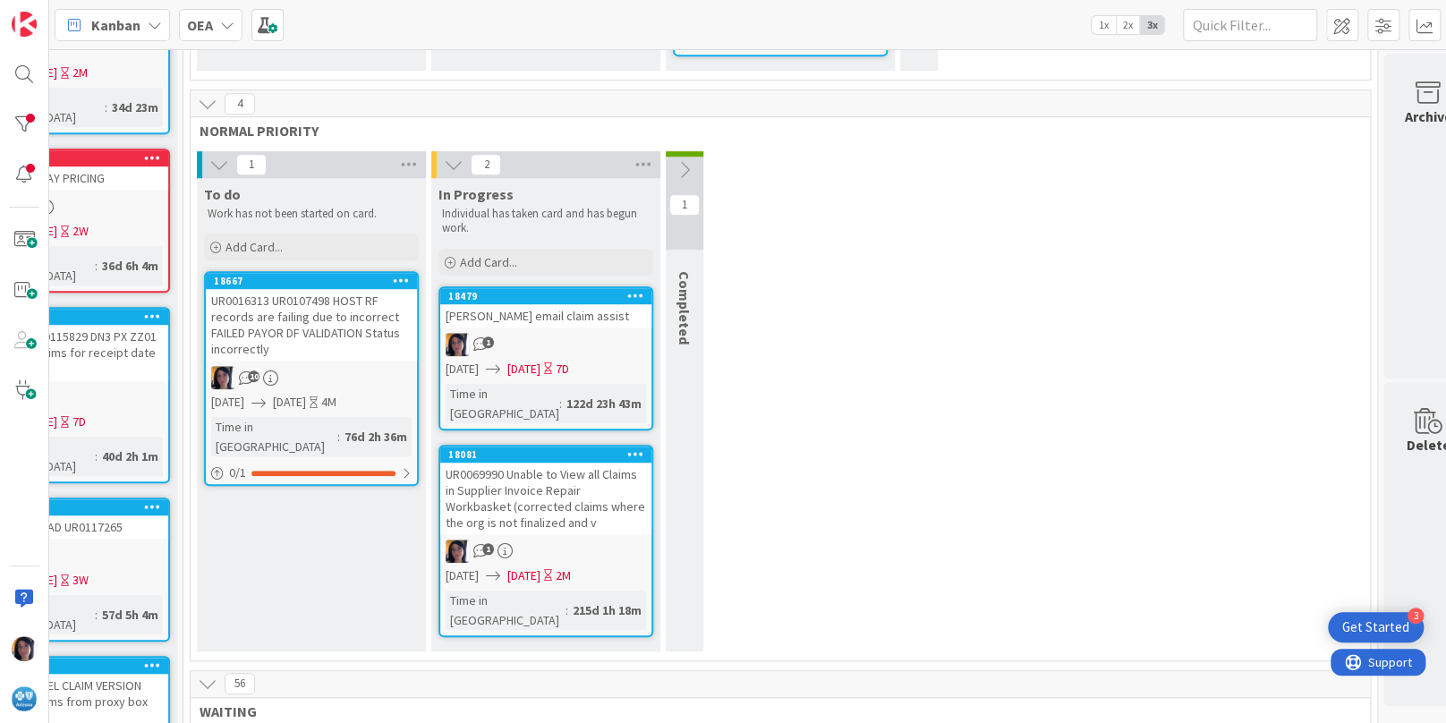
click at [894, 430] on div "1 To do Work has not been started on card. Add Card... 18667 UR0016313 UR010749…" at bounding box center [780, 405] width 1172 height 509
drag, startPoint x: 29, startPoint y: 243, endPoint x: 73, endPoint y: 239, distance: 45.0
click at [29, 243] on span at bounding box center [24, 240] width 36 height 36
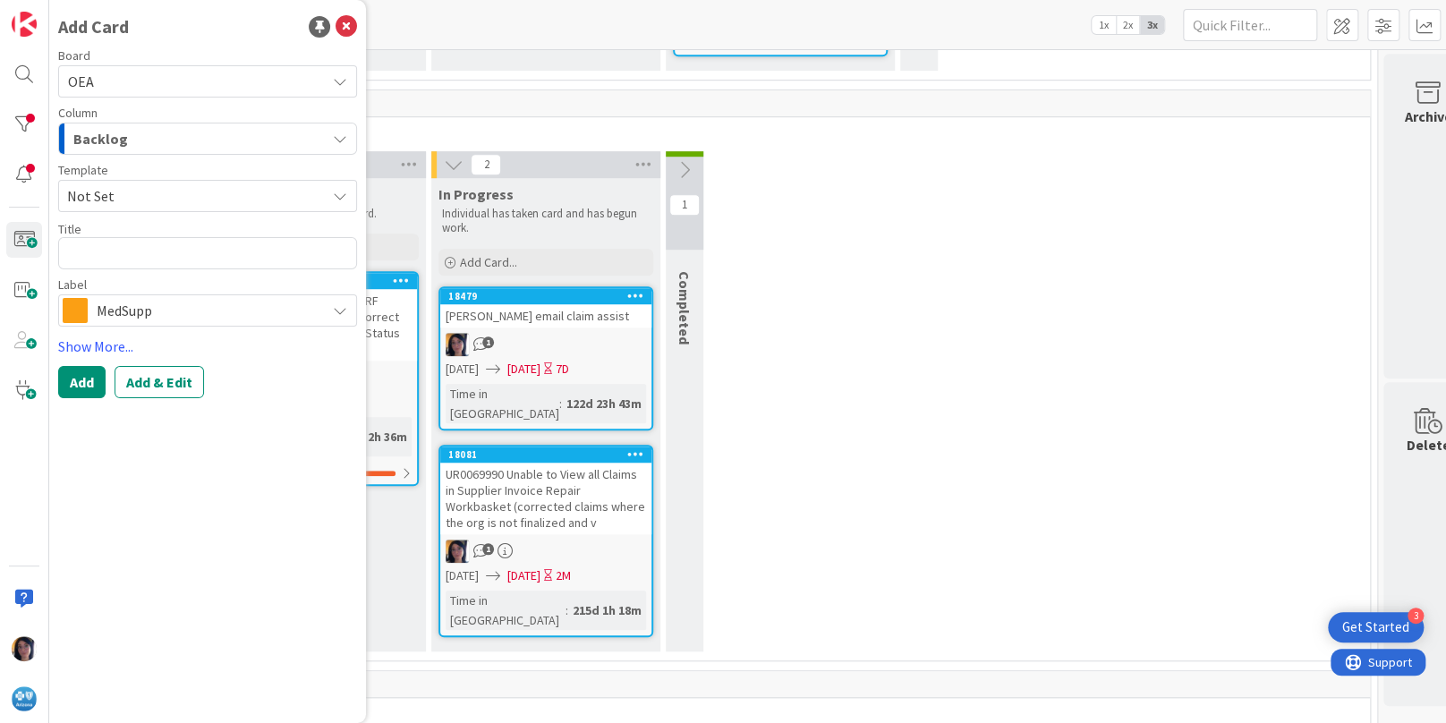
click at [114, 143] on span "Backlog" at bounding box center [100, 138] width 55 height 23
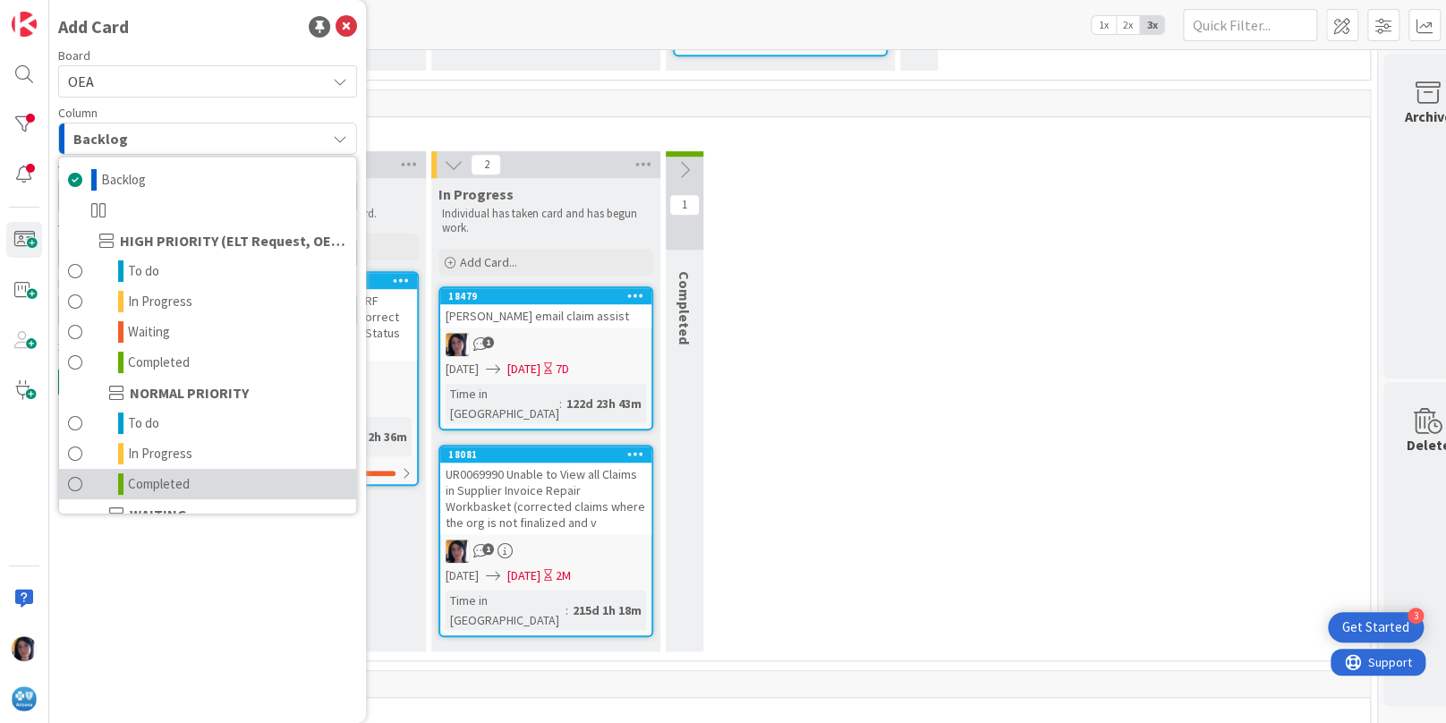
scroll to position [174, 0]
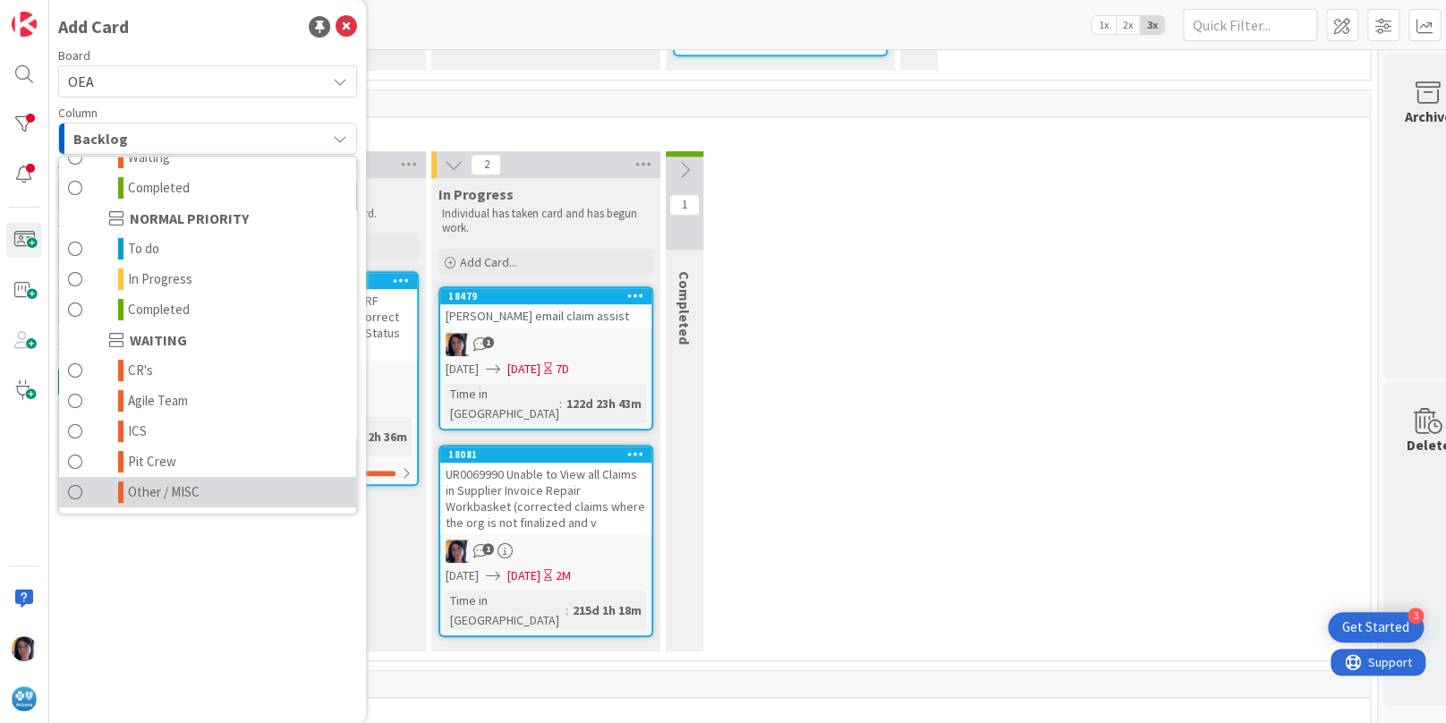
click at [183, 484] on span "Other / MISC" at bounding box center [164, 491] width 72 height 21
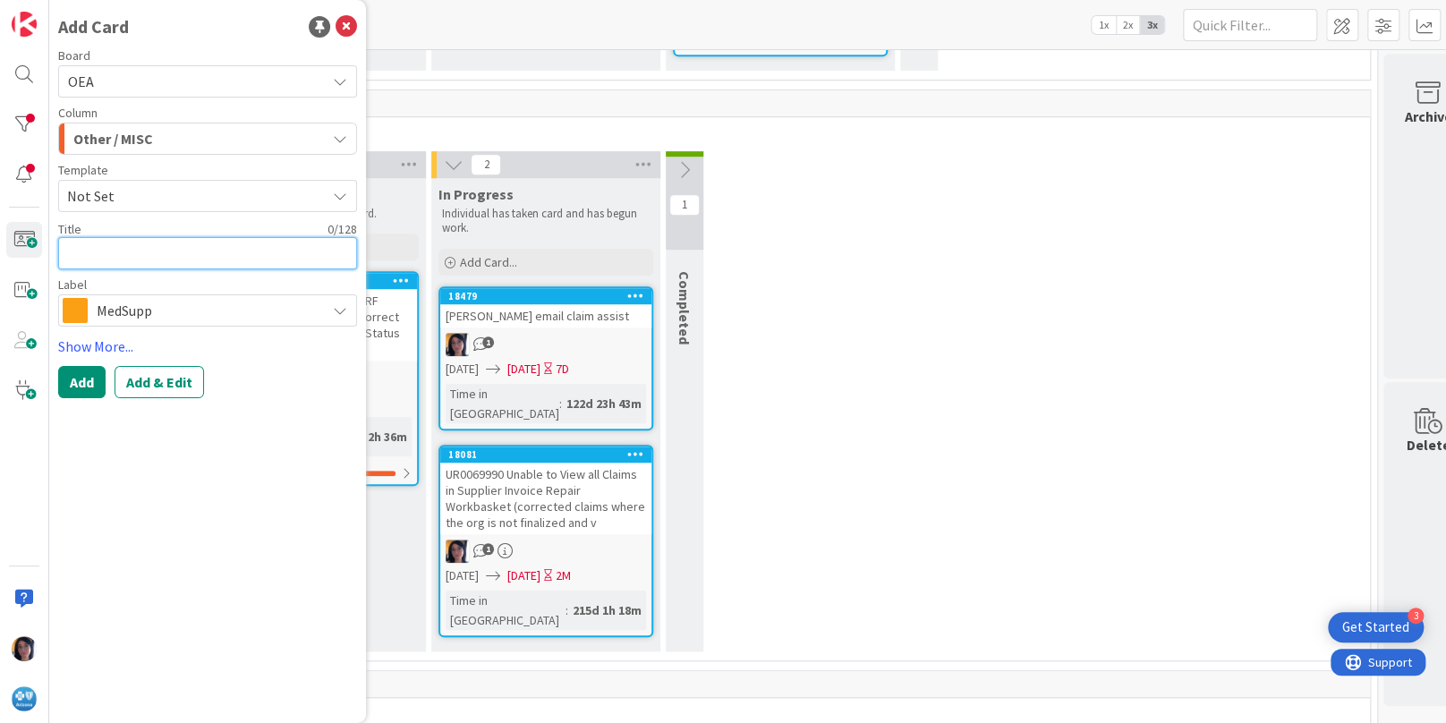
click at [93, 248] on textarea at bounding box center [207, 253] width 299 height 32
paste textarea "UR0124884"
type textarea "x"
type textarea "UR0124884"
type textarea "x"
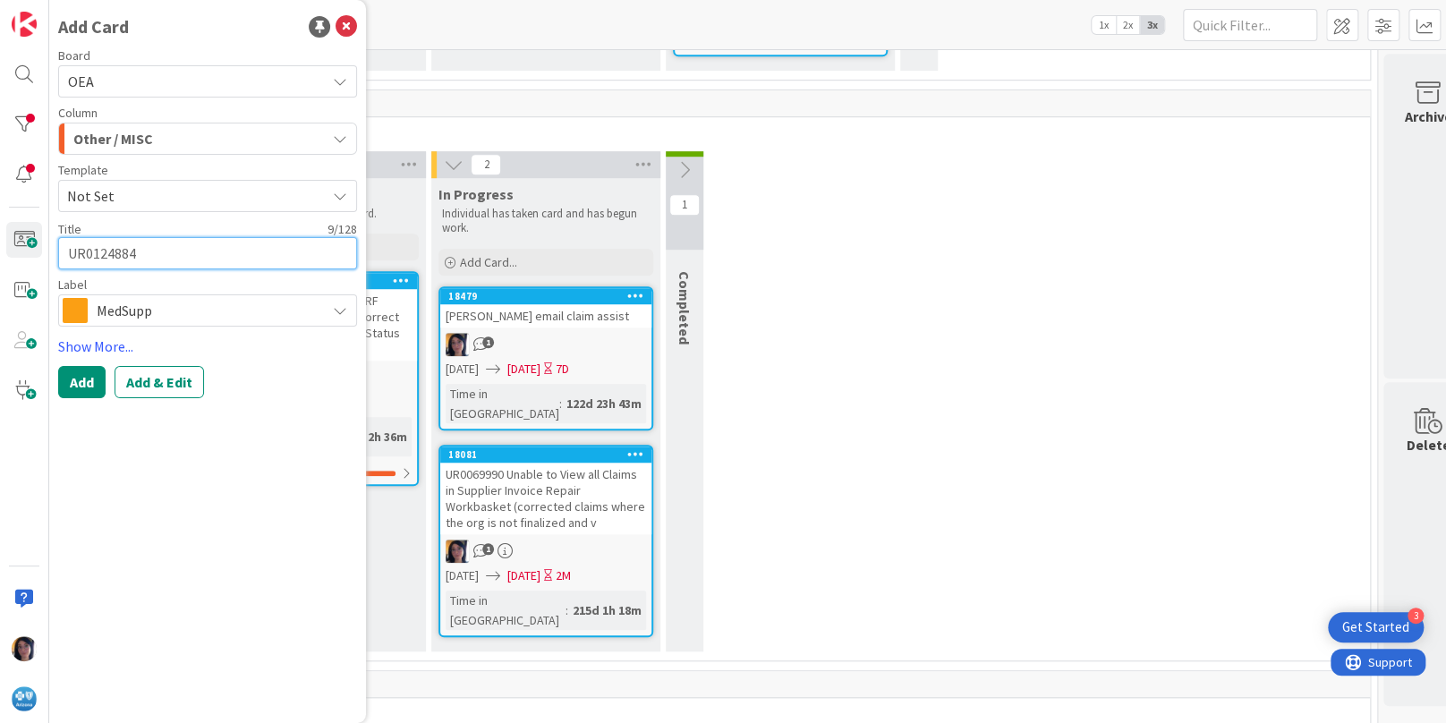
type textarea "UR0124884"
paste textarea "Host Production claim needs version cancelled"
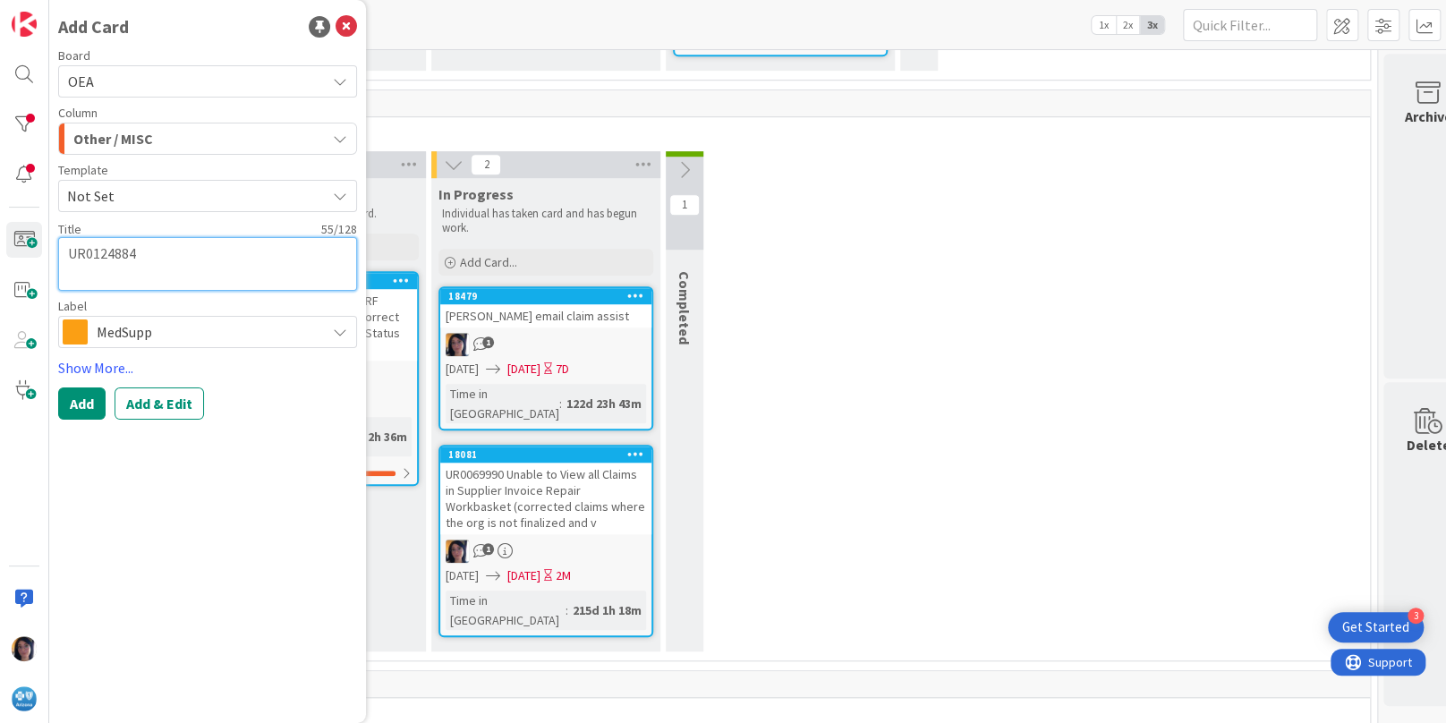
type textarea "x"
click at [238, 274] on textarea "UR0124884 Host Production claim needs version cancelled" at bounding box center [207, 264] width 299 height 54
paste textarea "202506600130111"
type textarea "UR0124884 Host Production claim needs version cancelled202506600130111"
click at [173, 273] on textarea "UR0124884 Host Production claim needs version cancelled202506600130111" at bounding box center [207, 264] width 299 height 54
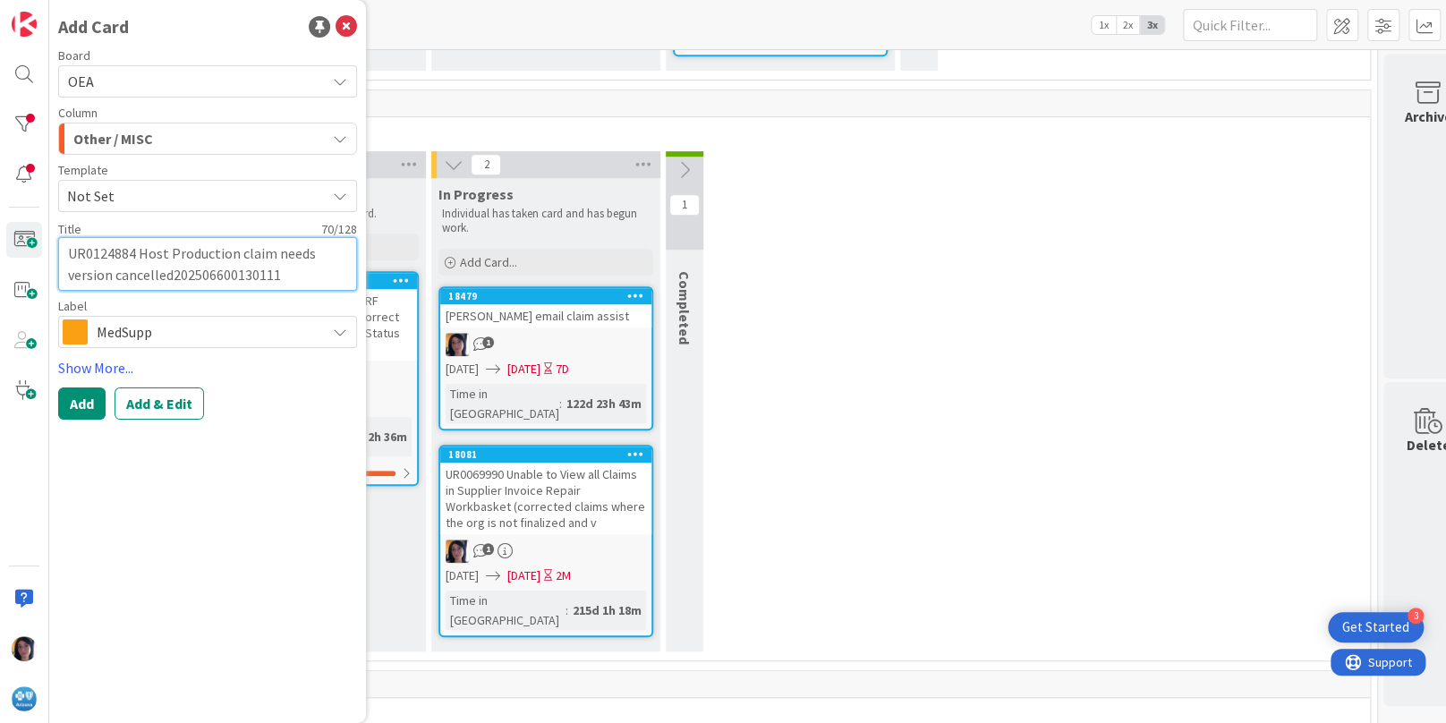
type textarea "x"
type textarea "UR0124884 Host Production claim needs version cancelled 202506600130111"
click at [148, 329] on span "MedSupp" at bounding box center [207, 331] width 220 height 25
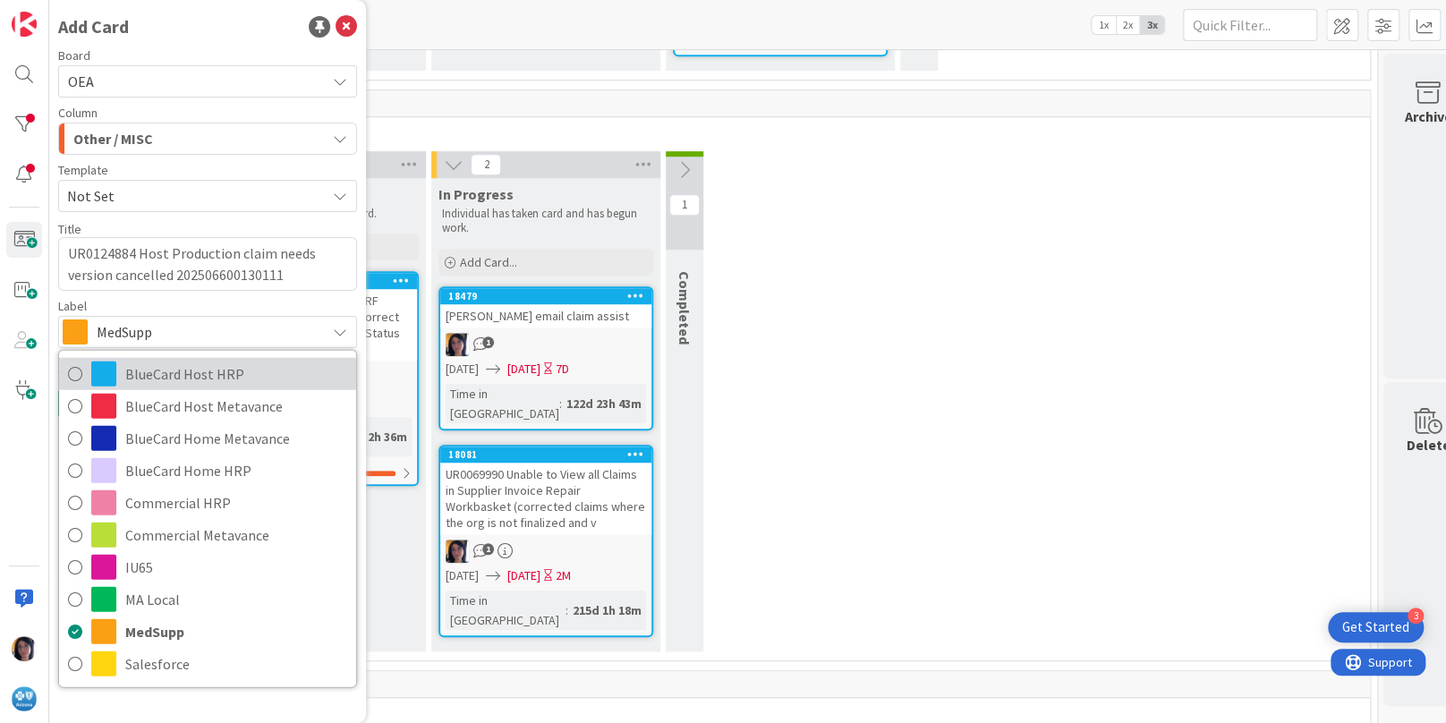
click at [170, 369] on span "BlueCard Host HRP" at bounding box center [236, 373] width 222 height 27
type textarea "x"
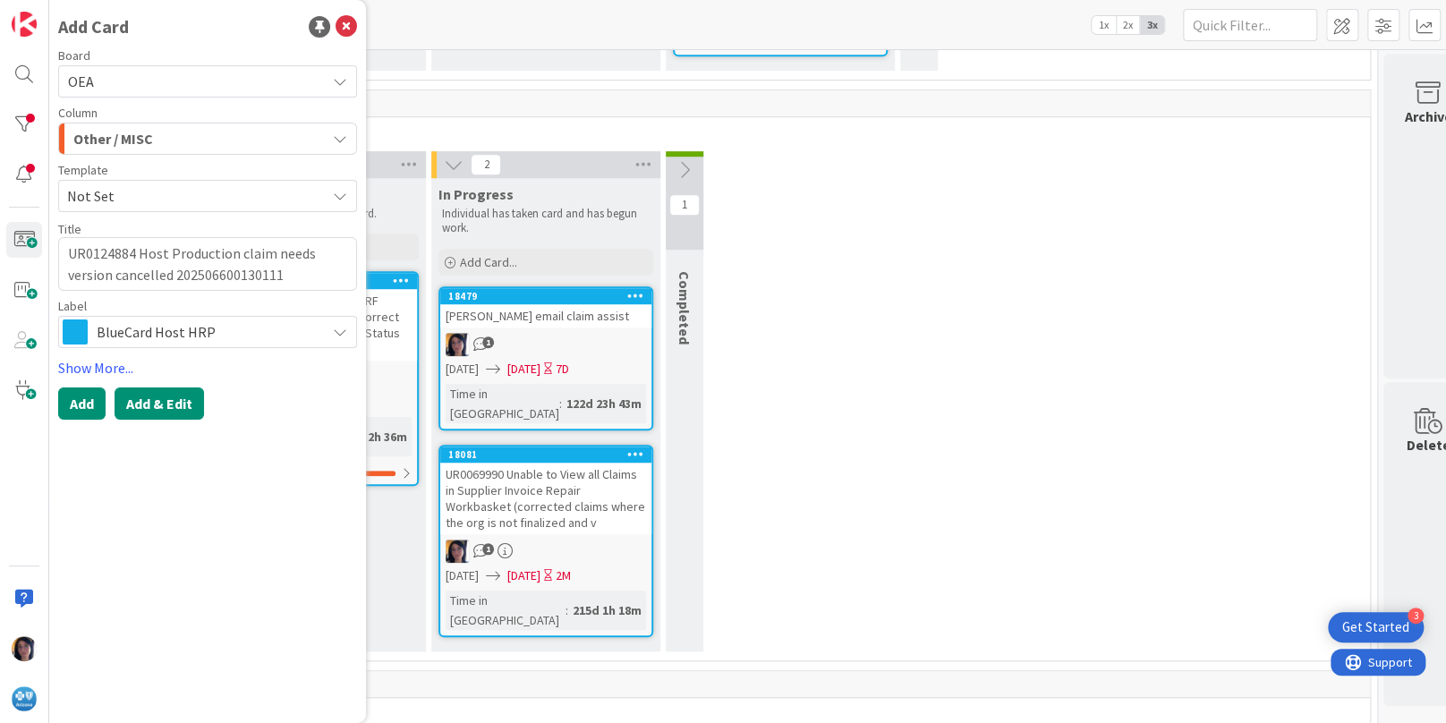
click at [145, 399] on button "Add & Edit" at bounding box center [159, 403] width 89 height 32
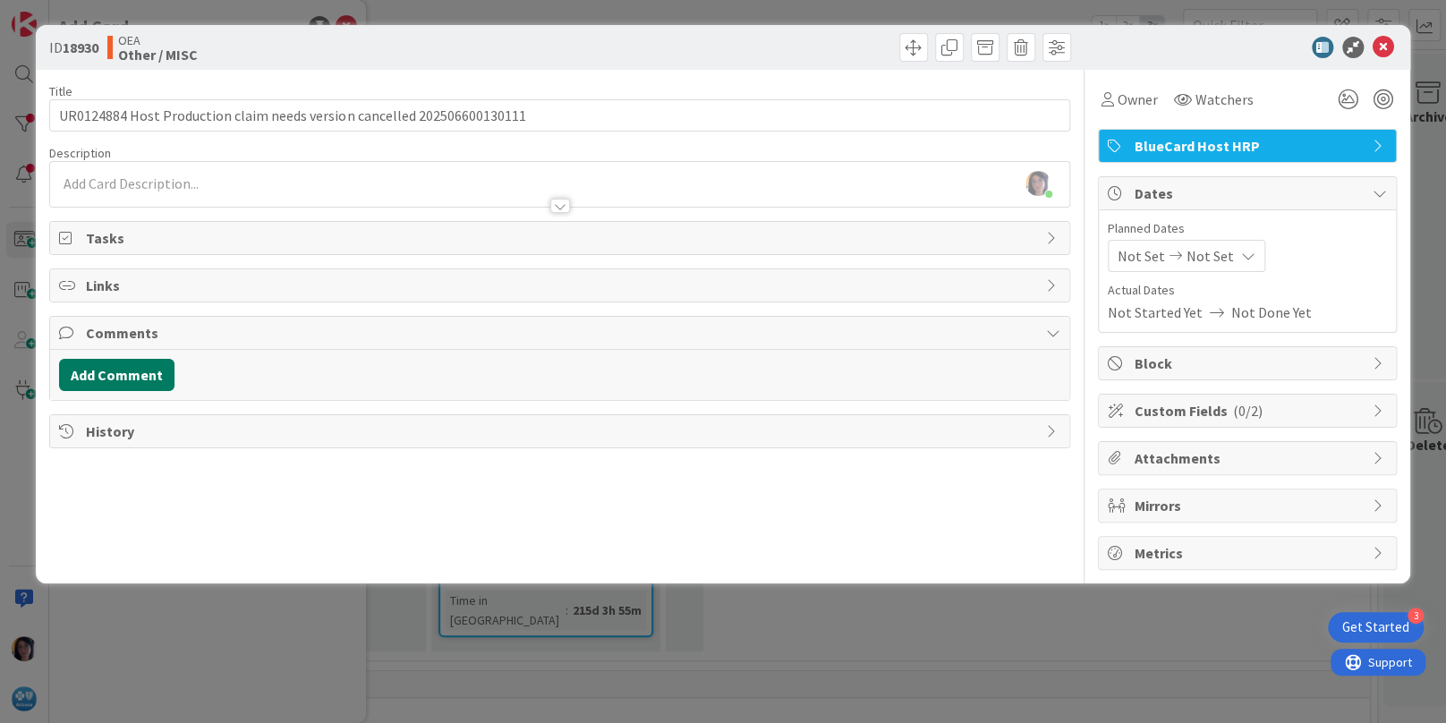
click at [138, 380] on button "Add Comment" at bounding box center [116, 375] width 115 height 32
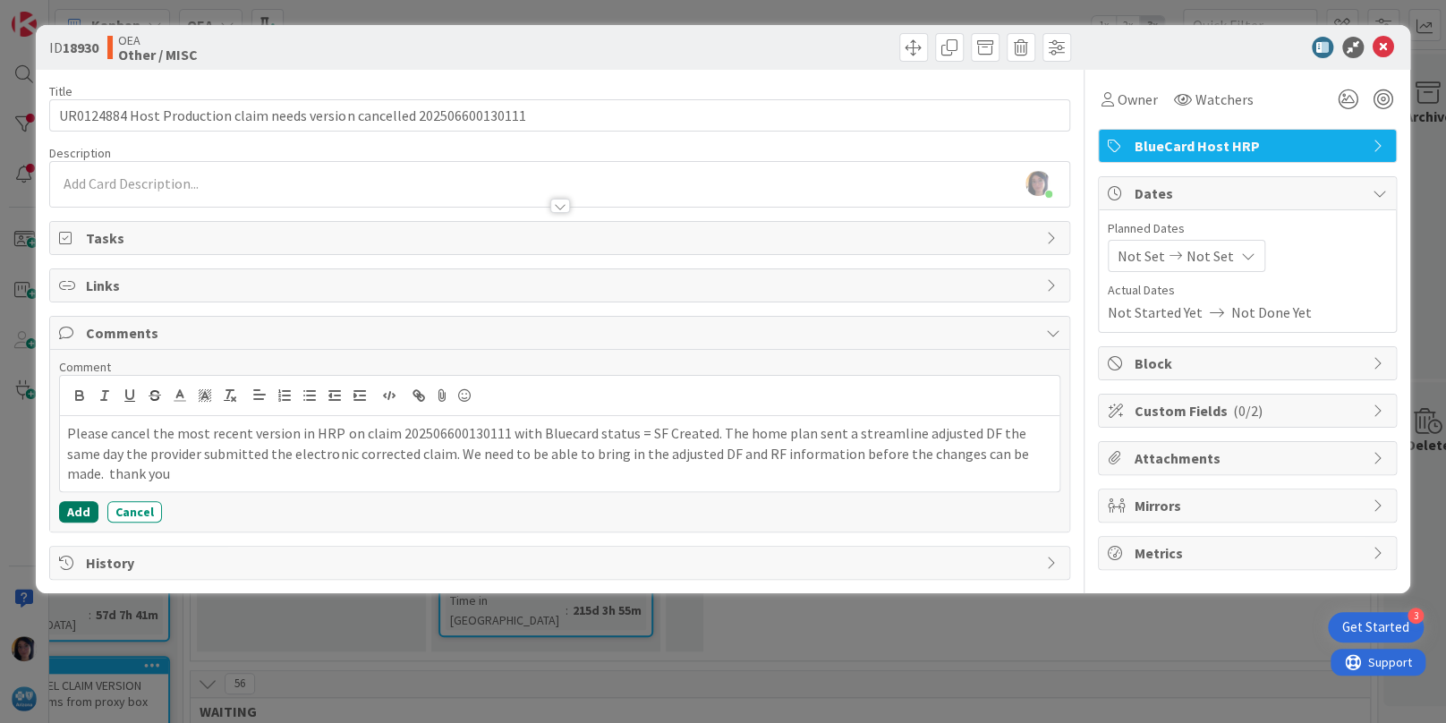
click at [87, 512] on button "Add" at bounding box center [78, 511] width 39 height 21
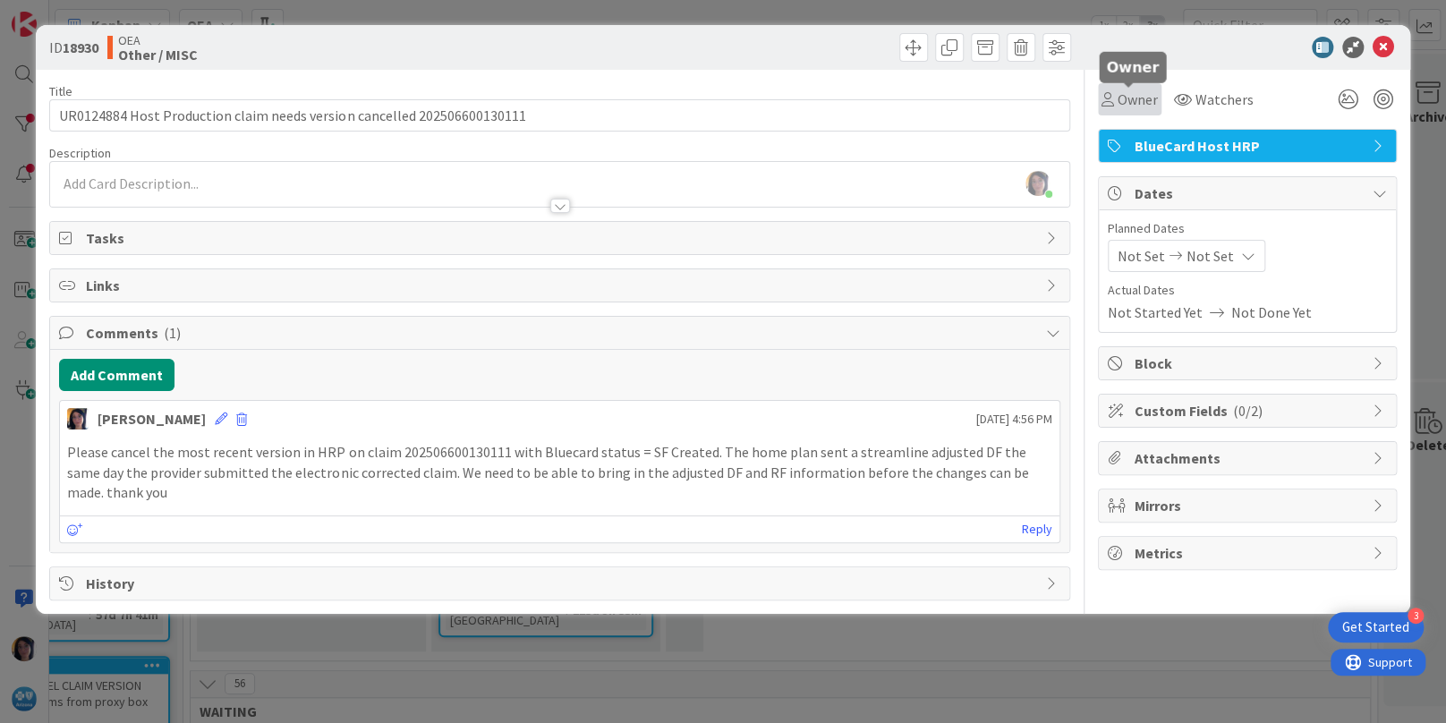
drag, startPoint x: 1136, startPoint y: 87, endPoint x: 1143, endPoint y: 115, distance: 28.6
click at [1137, 88] on div "Owner" at bounding box center [1130, 99] width 64 height 32
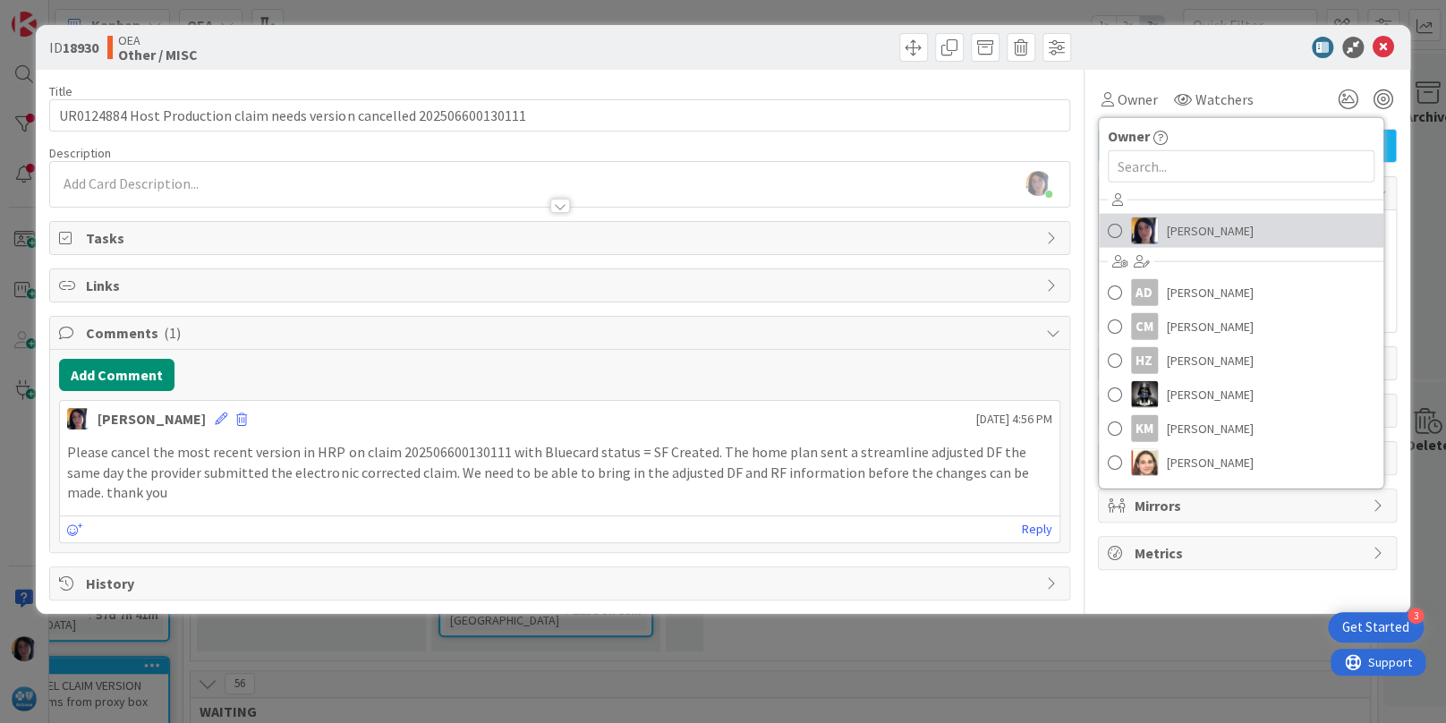
drag, startPoint x: 1178, startPoint y: 225, endPoint x: 1202, endPoint y: 188, distance: 44.2
click at [1178, 225] on span "[PERSON_NAME]" at bounding box center [1210, 230] width 87 height 27
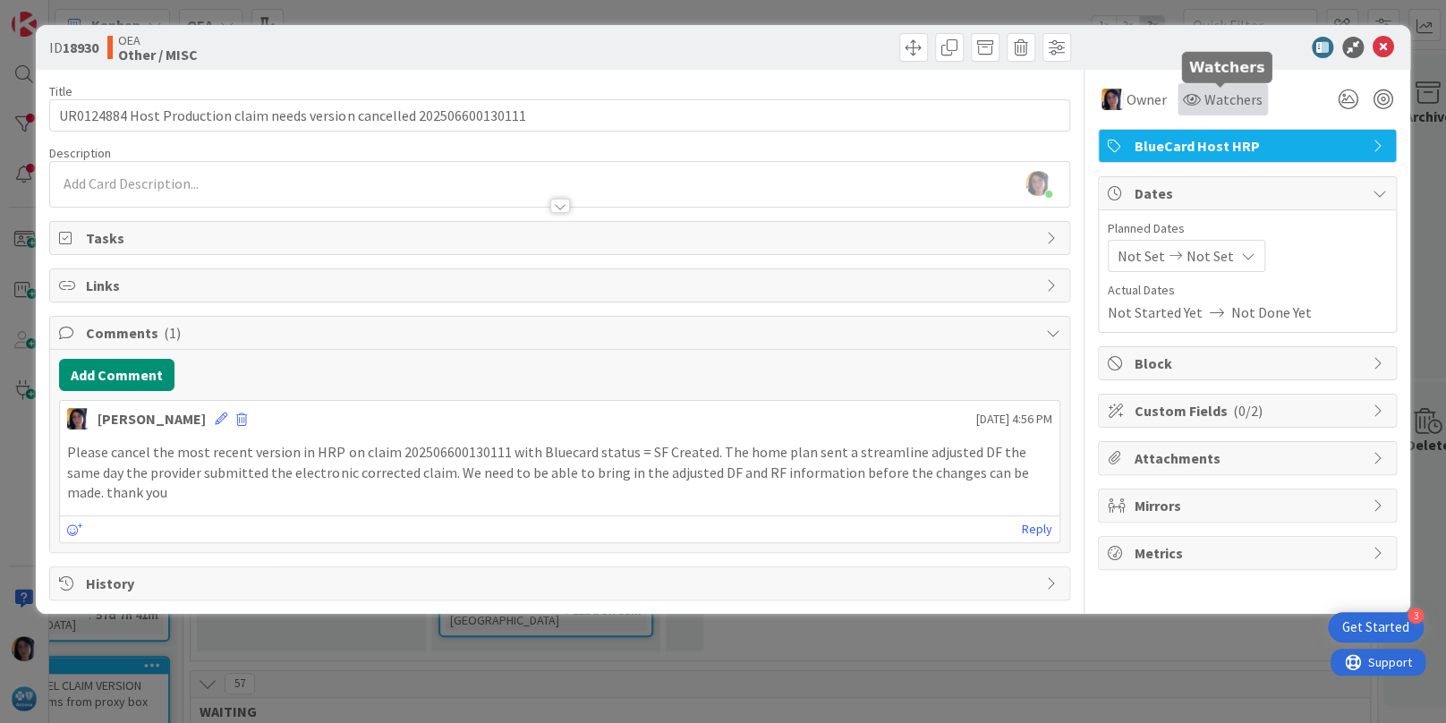
click at [1227, 92] on span "Watchers" at bounding box center [1233, 99] width 58 height 21
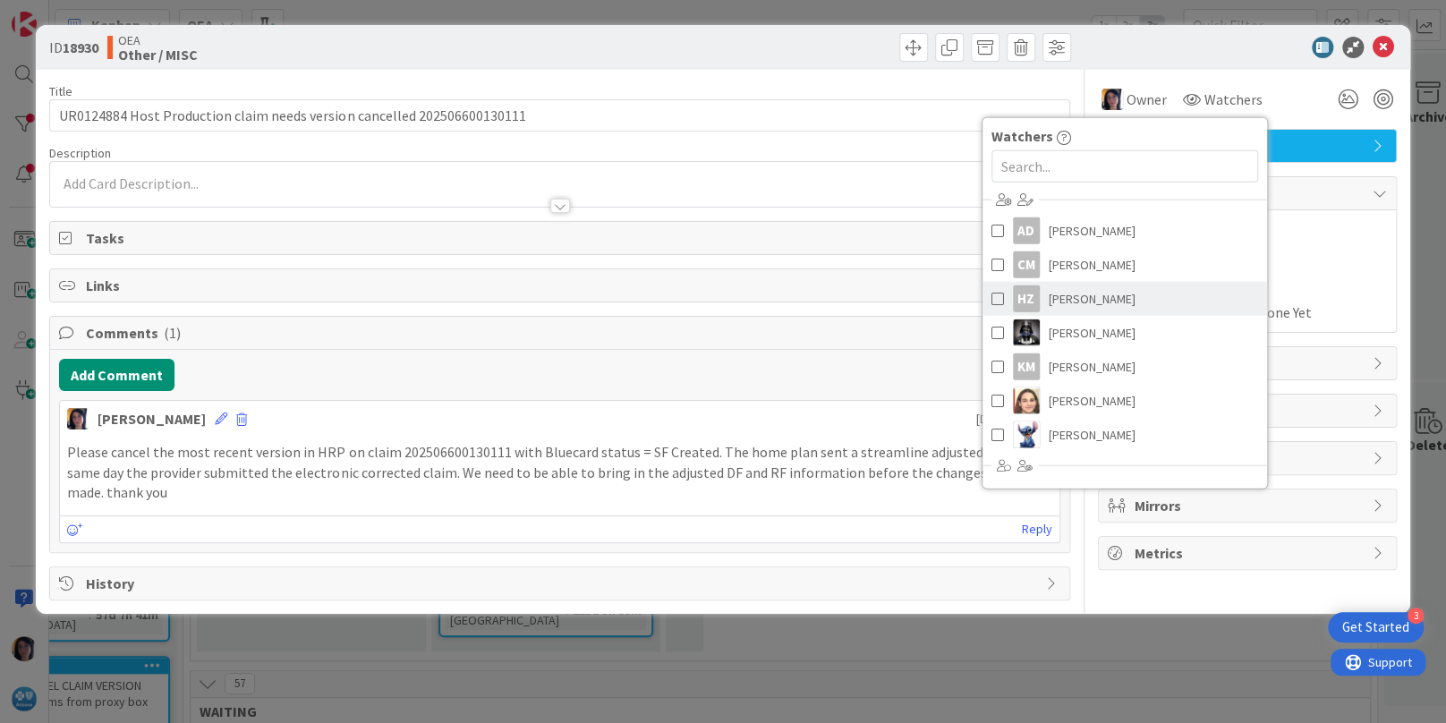
click at [1083, 304] on span "[PERSON_NAME]" at bounding box center [1092, 298] width 87 height 27
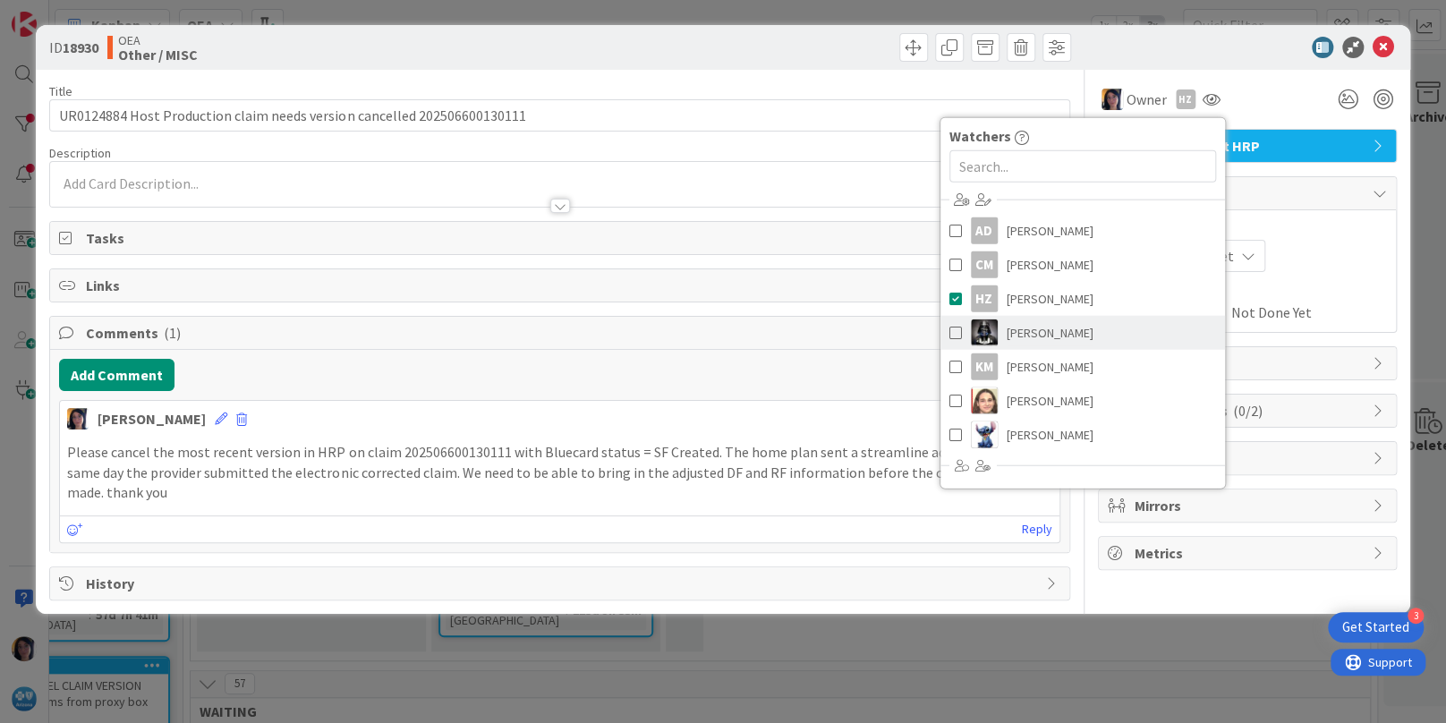
click at [1052, 331] on span "[PERSON_NAME]" at bounding box center [1050, 332] width 87 height 27
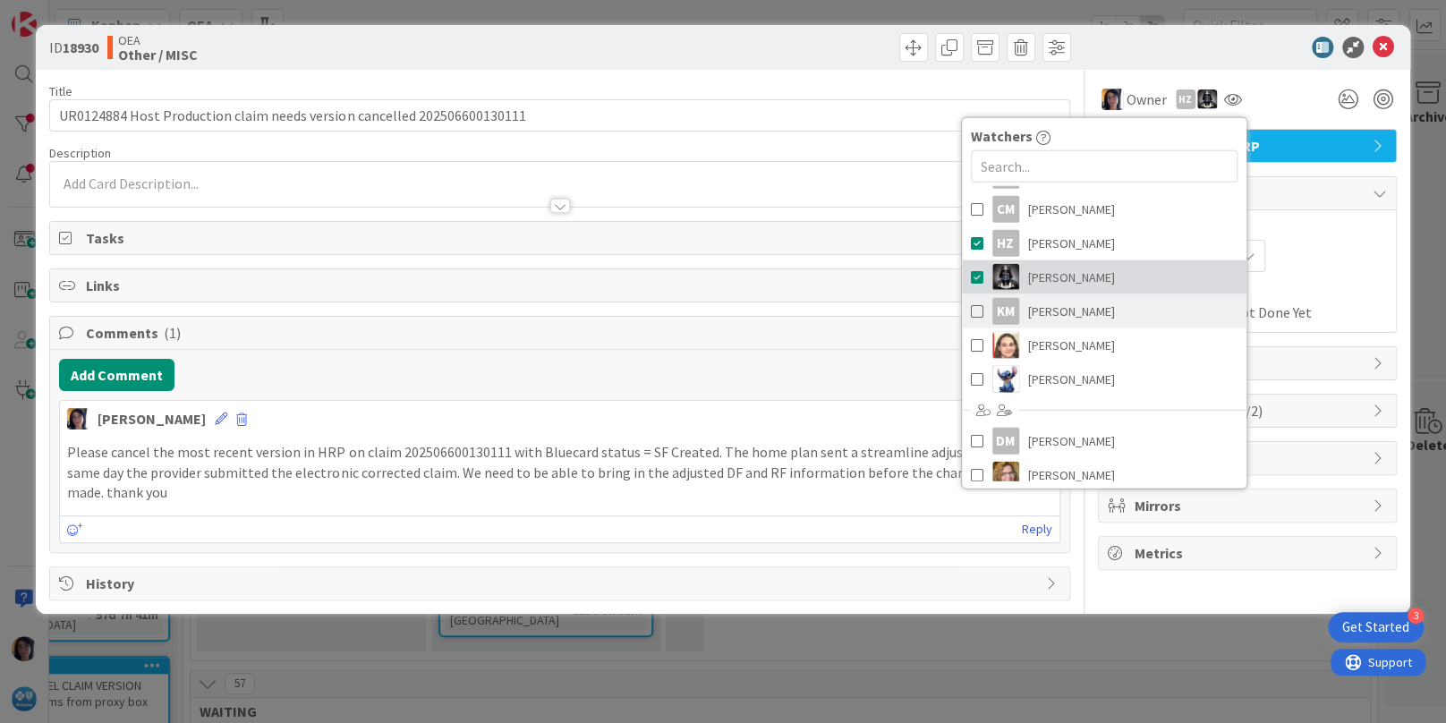
scroll to position [201, 0]
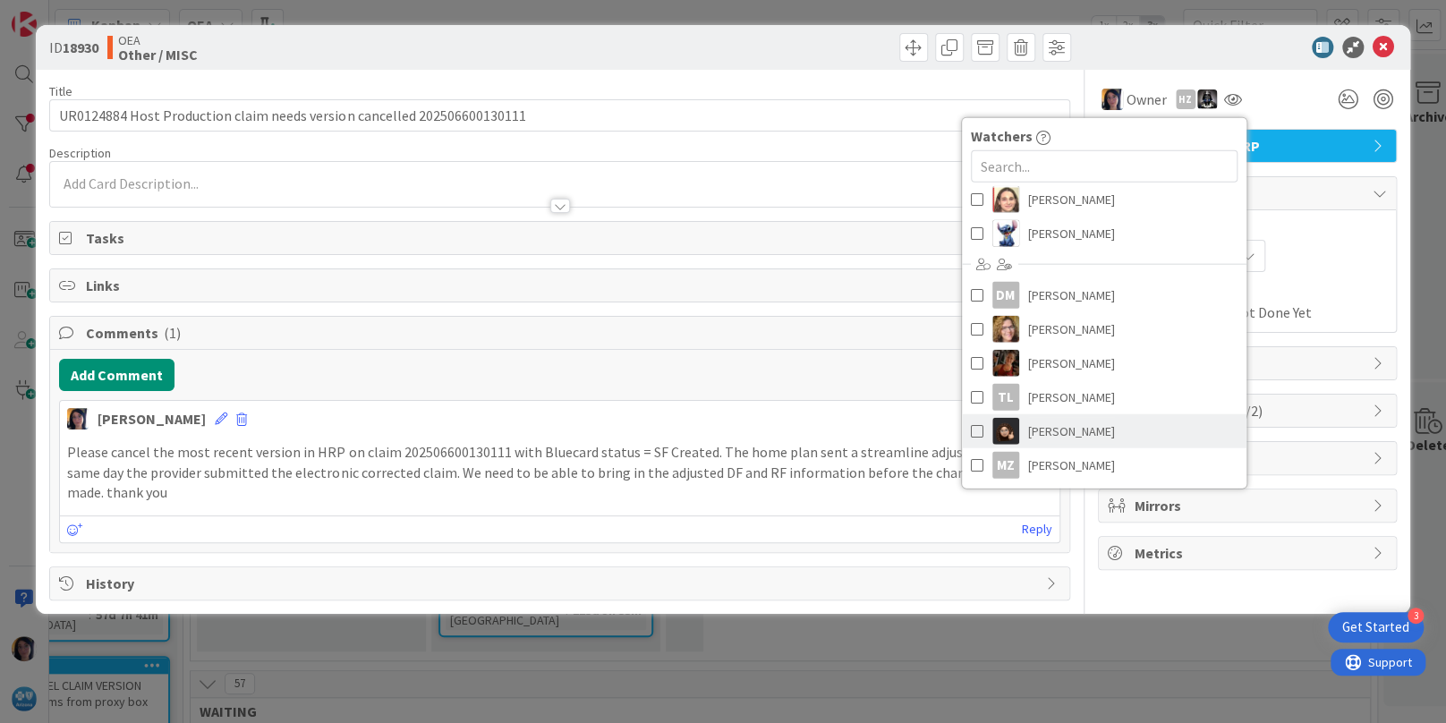
click at [1058, 422] on span "[PERSON_NAME]" at bounding box center [1071, 431] width 87 height 27
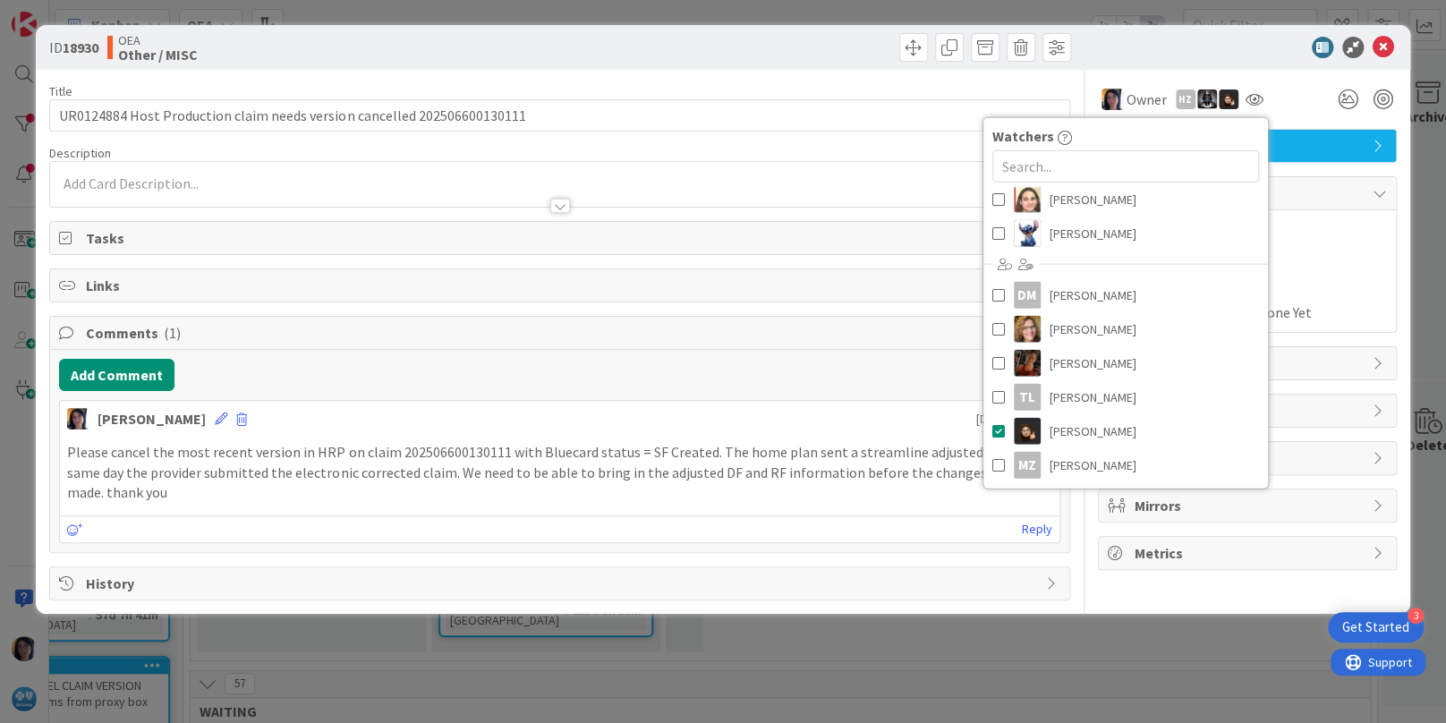
click at [1322, 281] on span "Actual Dates" at bounding box center [1247, 290] width 279 height 19
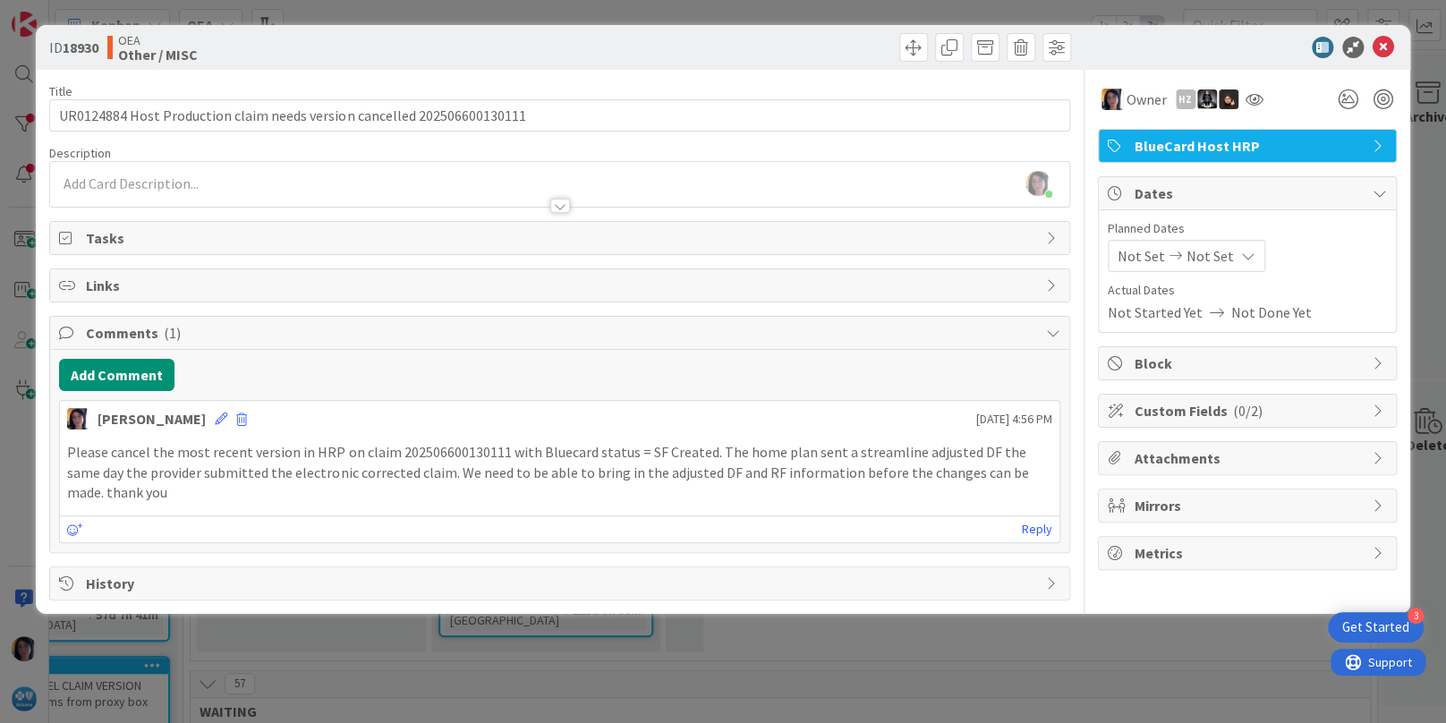
click at [1144, 254] on span "Not Set" at bounding box center [1140, 255] width 47 height 21
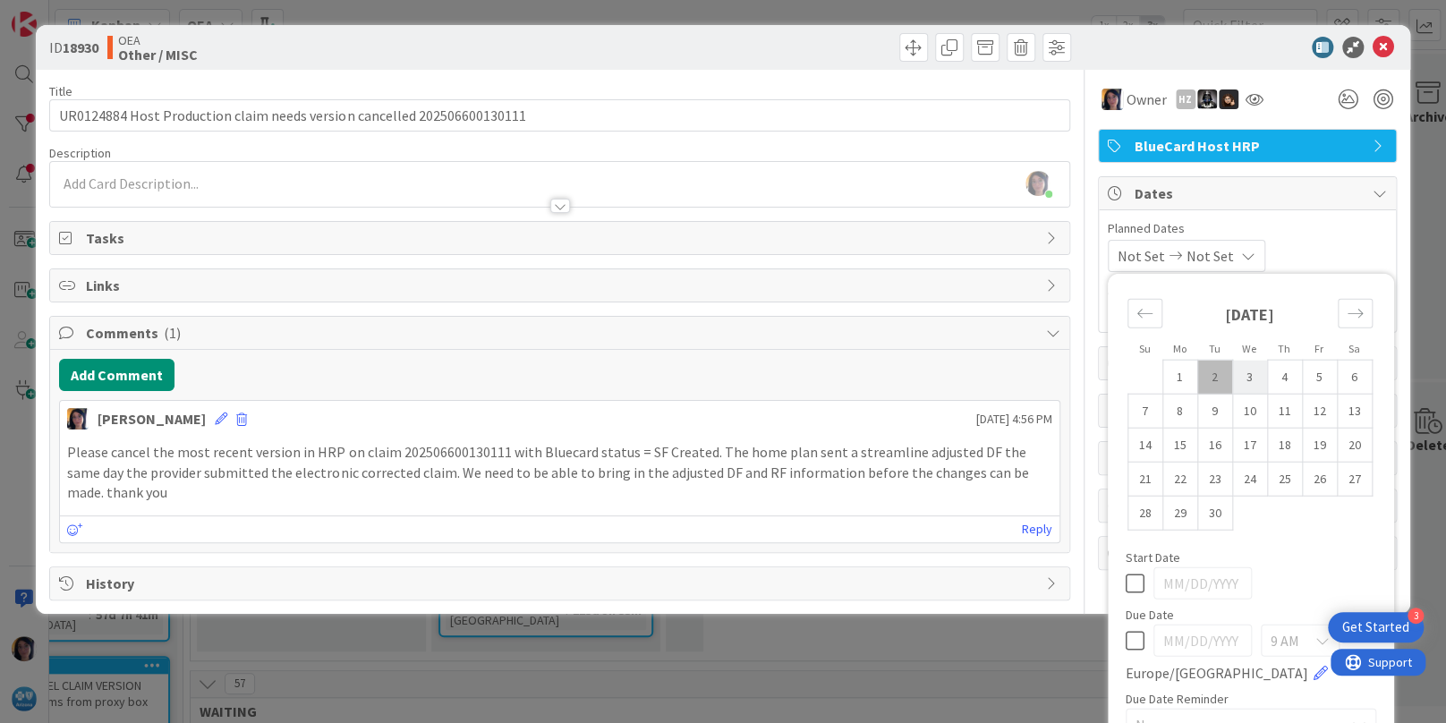
drag, startPoint x: 1195, startPoint y: 366, endPoint x: 1218, endPoint y: 384, distance: 28.6
click at [1197, 367] on td "2" at bounding box center [1214, 377] width 35 height 34
type input "[DATE]"
click at [1302, 375] on td "5" at bounding box center [1319, 377] width 35 height 34
type input "[DATE]"
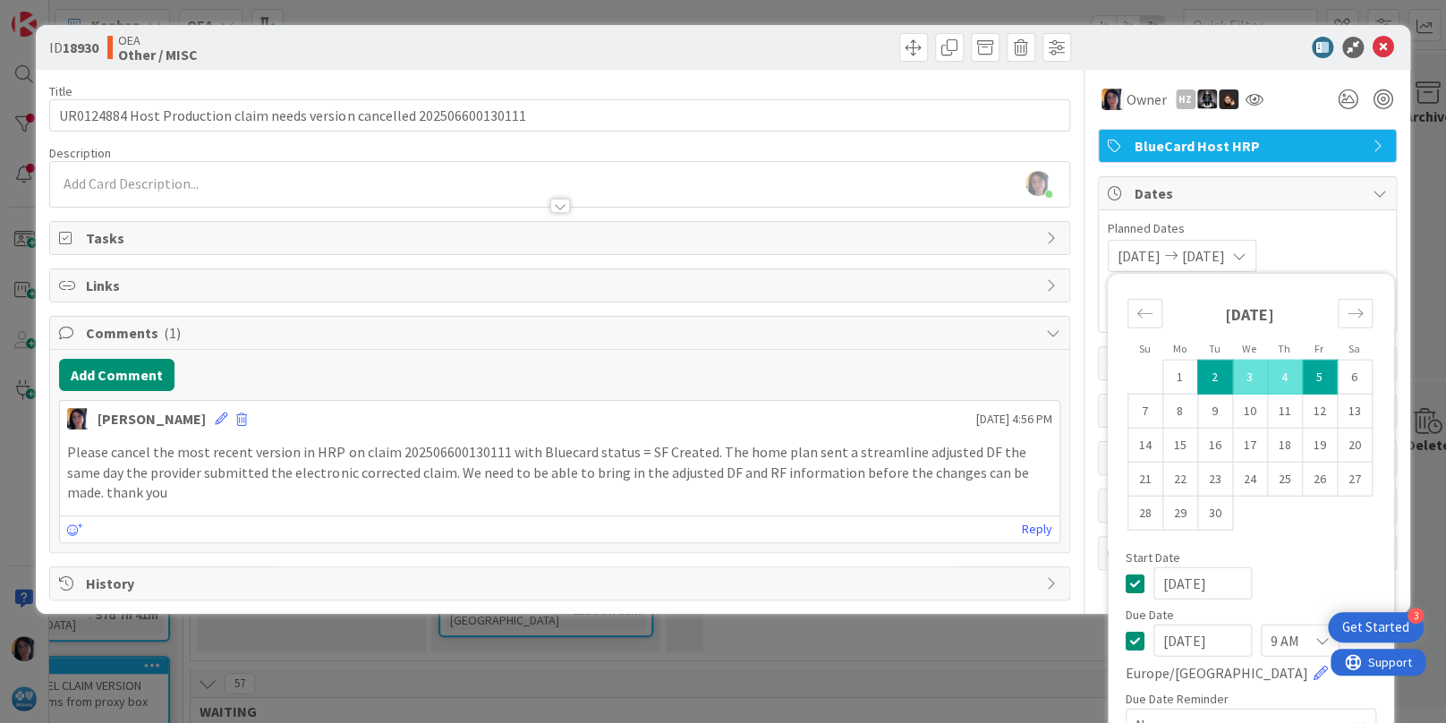
click at [421, 438] on div "Please cancel the most recent version in HRP on claim 202506600130111 with Blue…" at bounding box center [559, 472] width 998 height 75
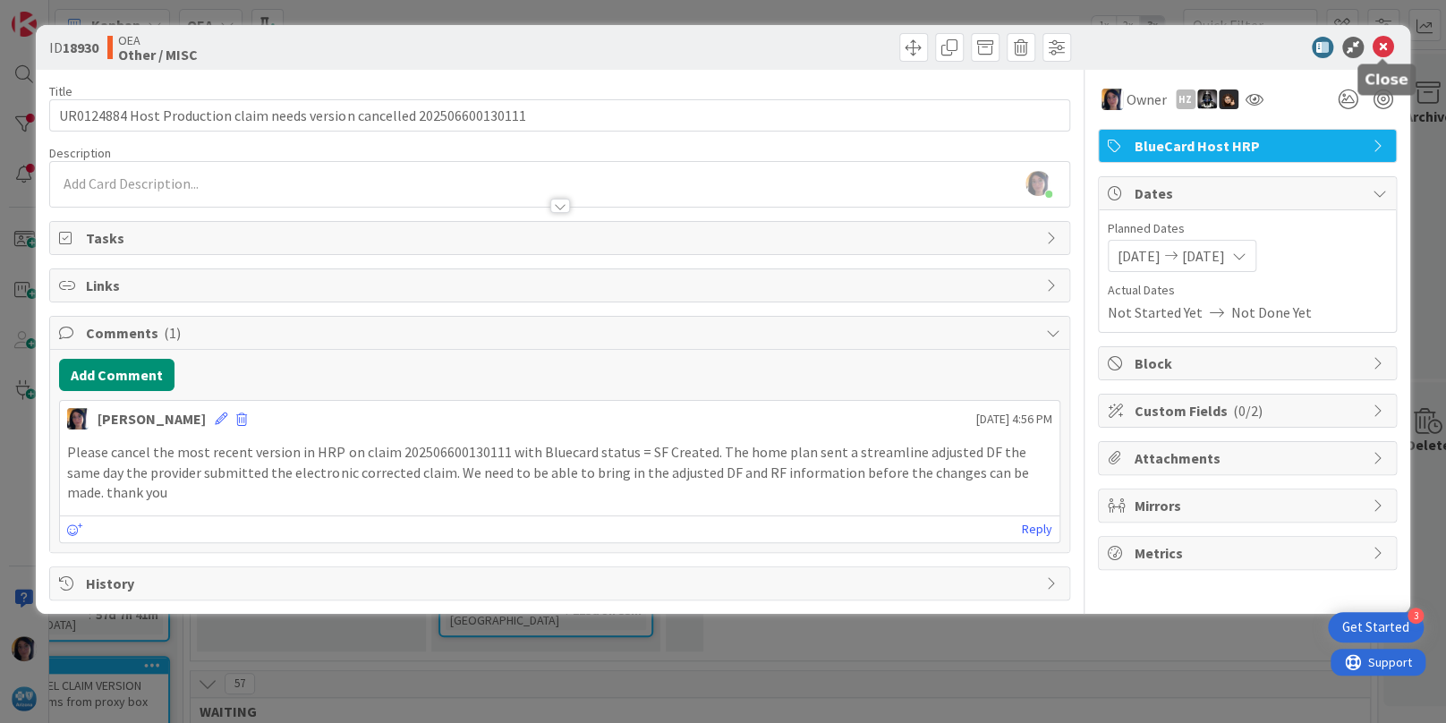
click at [1379, 45] on icon at bounding box center [1382, 47] width 21 height 21
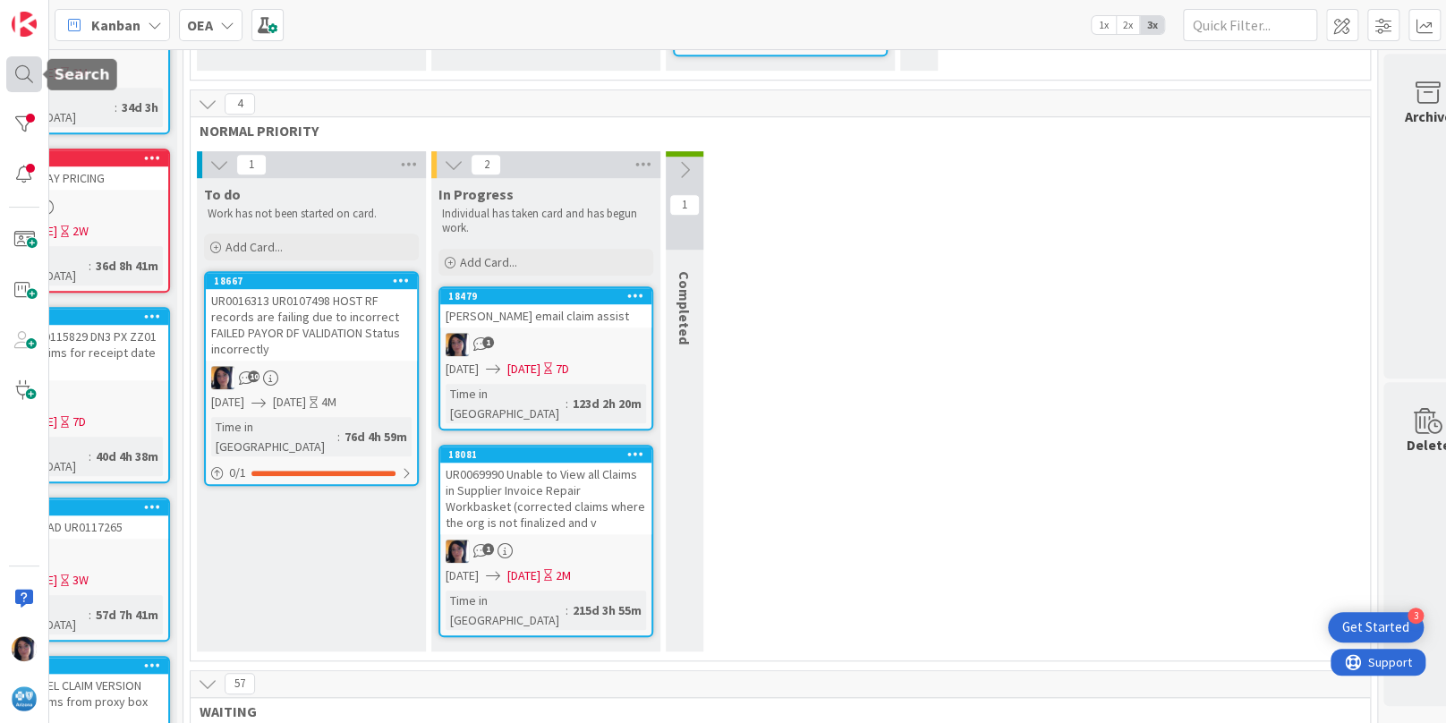
click at [20, 72] on div at bounding box center [24, 74] width 36 height 36
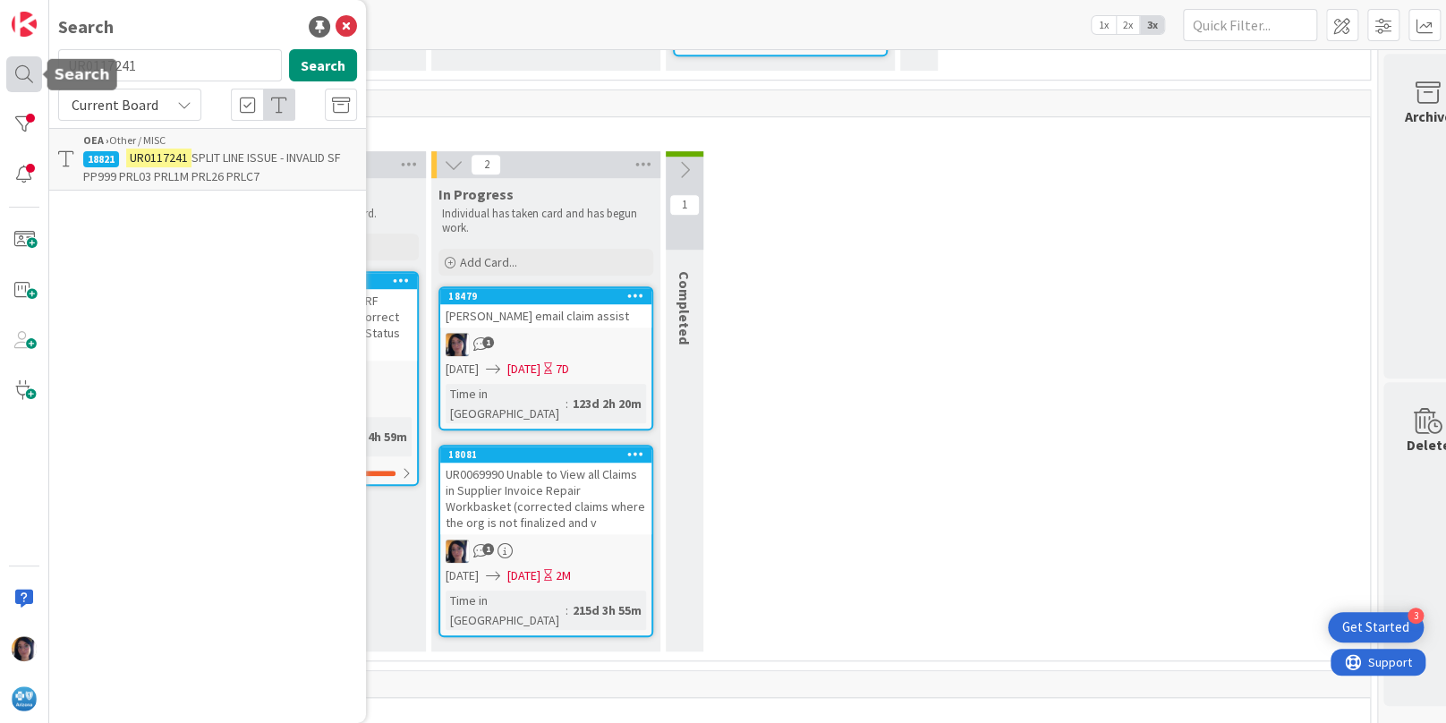
drag, startPoint x: 177, startPoint y: 72, endPoint x: 55, endPoint y: 92, distance: 124.1
click at [37, 71] on div "Search UR0117241 Search Current Board OEA › Other / MISC 18821 UR0117241 SPLIT …" at bounding box center [24, 361] width 49 height 723
type input "207"
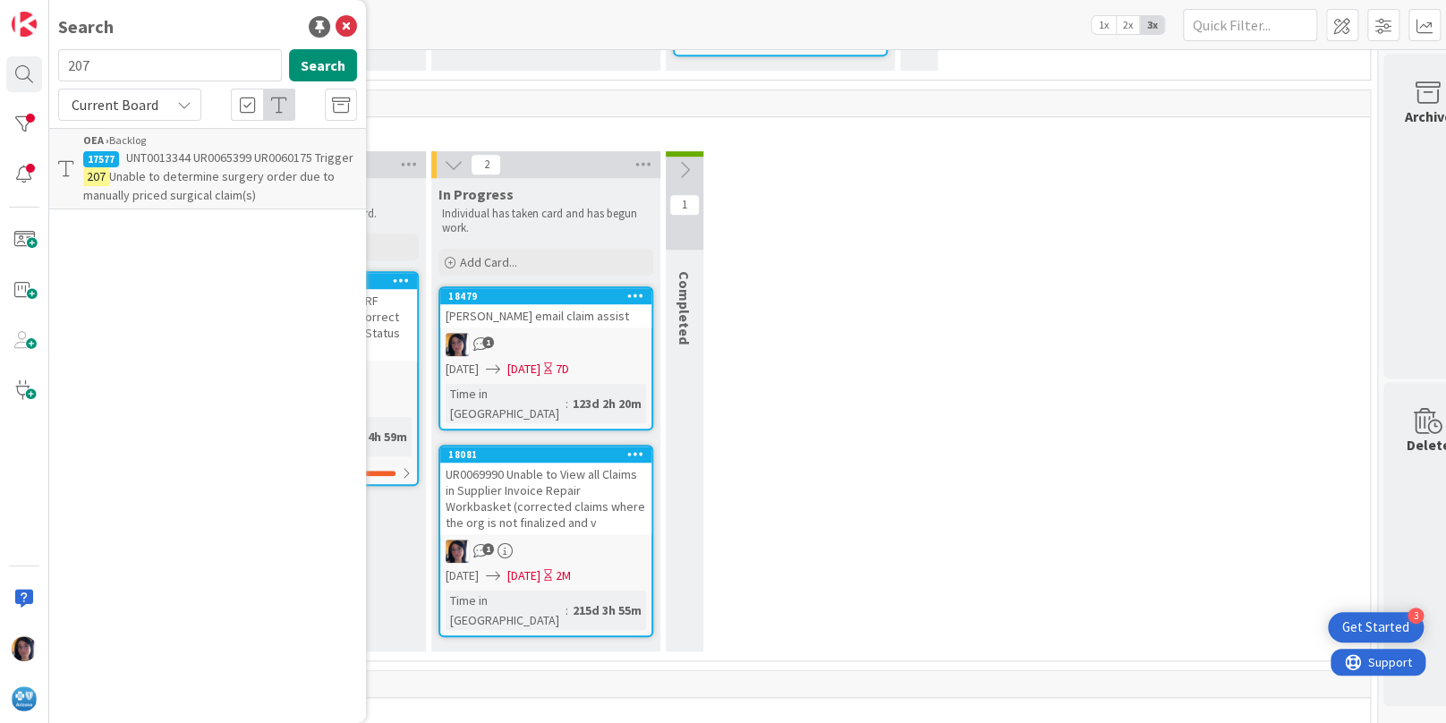
click at [186, 171] on span "Unable to determine surgery order due to manually priced surgical claim(s)" at bounding box center [208, 185] width 251 height 35
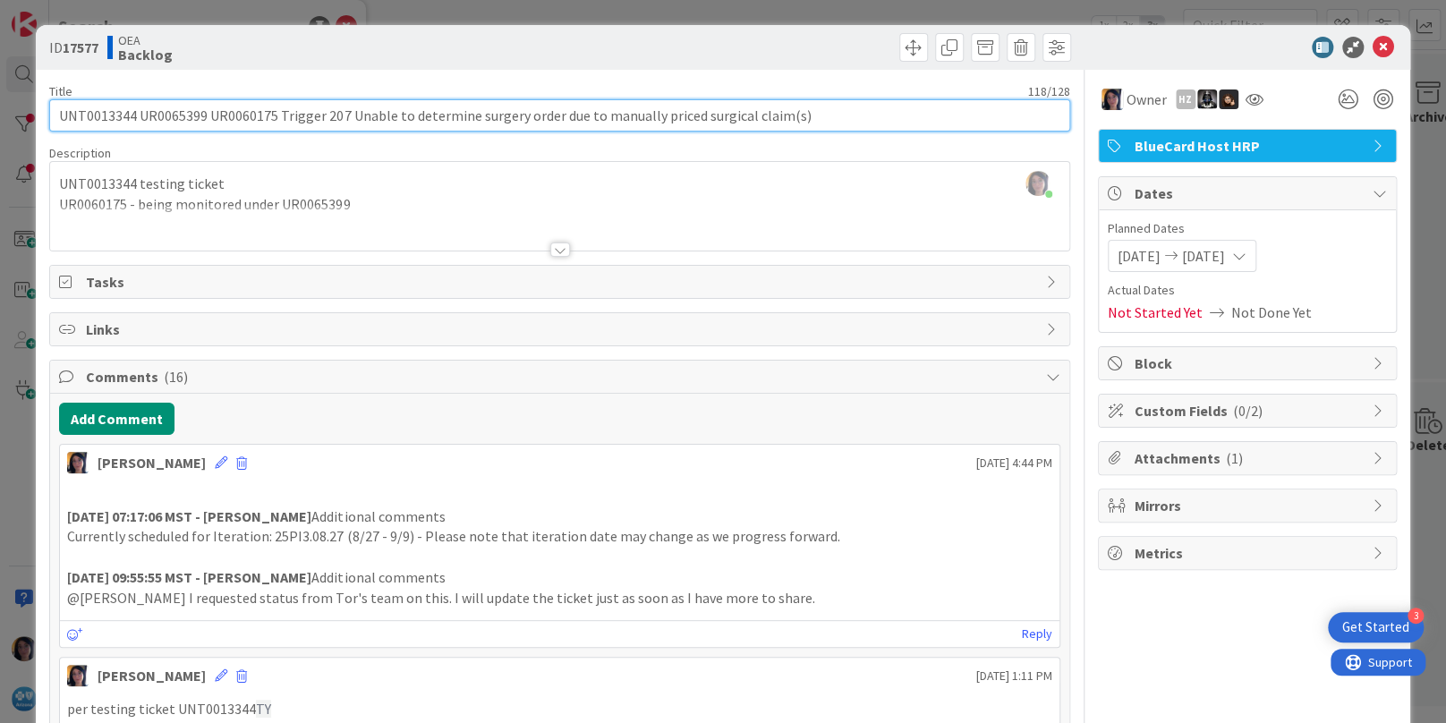
click at [100, 115] on input "UNT0013344 UR0065399 UR0060175 Trigger 207 Unable to determine surgery order du…" at bounding box center [559, 115] width 1020 height 32
click at [177, 103] on input "UNT0013344 UR0065399 UR0060175 Trigger 207 Unable to determine surgery order du…" at bounding box center [559, 115] width 1020 height 32
click at [81, 114] on input "UNT0013344 UR0065399 UR0060175 Trigger 207 Unable to determine surgery order du…" at bounding box center [559, 115] width 1020 height 32
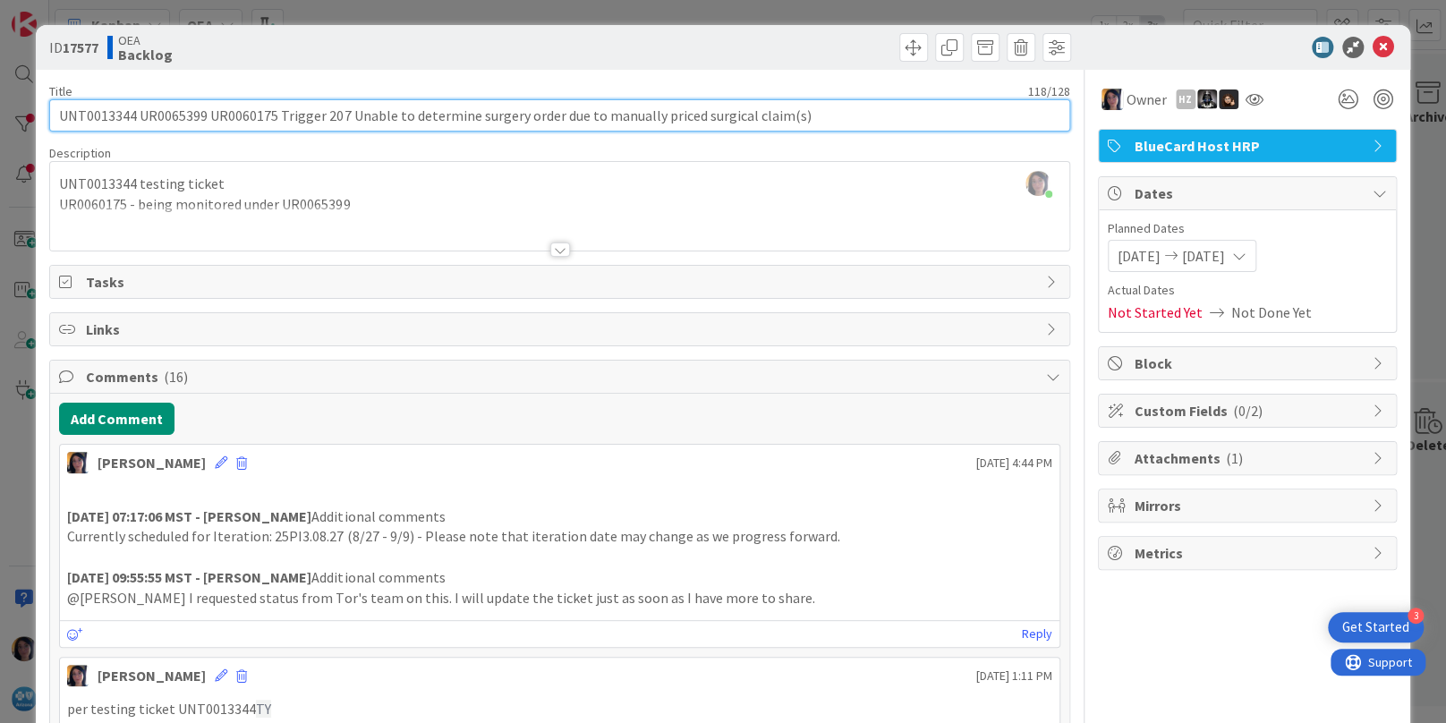
click at [81, 114] on input "UNT0013344 UR0065399 UR0060175 Trigger 207 Unable to determine surgery order du…" at bounding box center [559, 115] width 1020 height 32
